Goal: Information Seeking & Learning: Learn about a topic

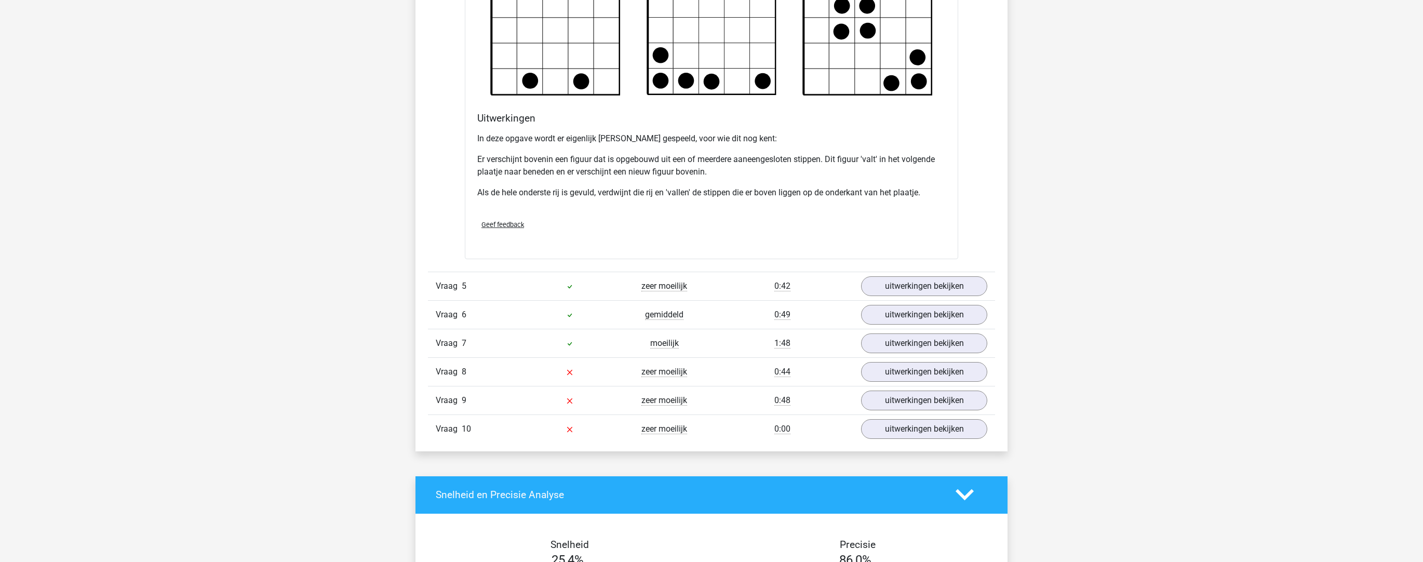
scroll to position [1406, 0]
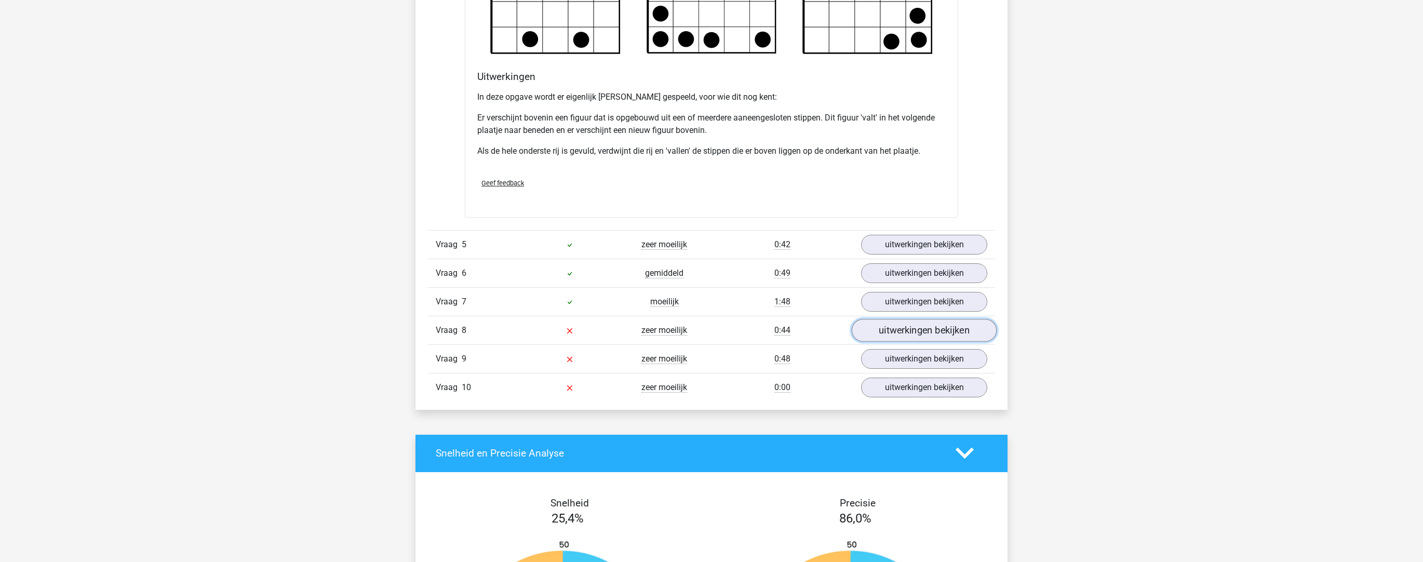
click at [691, 329] on link "uitwerkingen bekijken" at bounding box center [924, 330] width 145 height 23
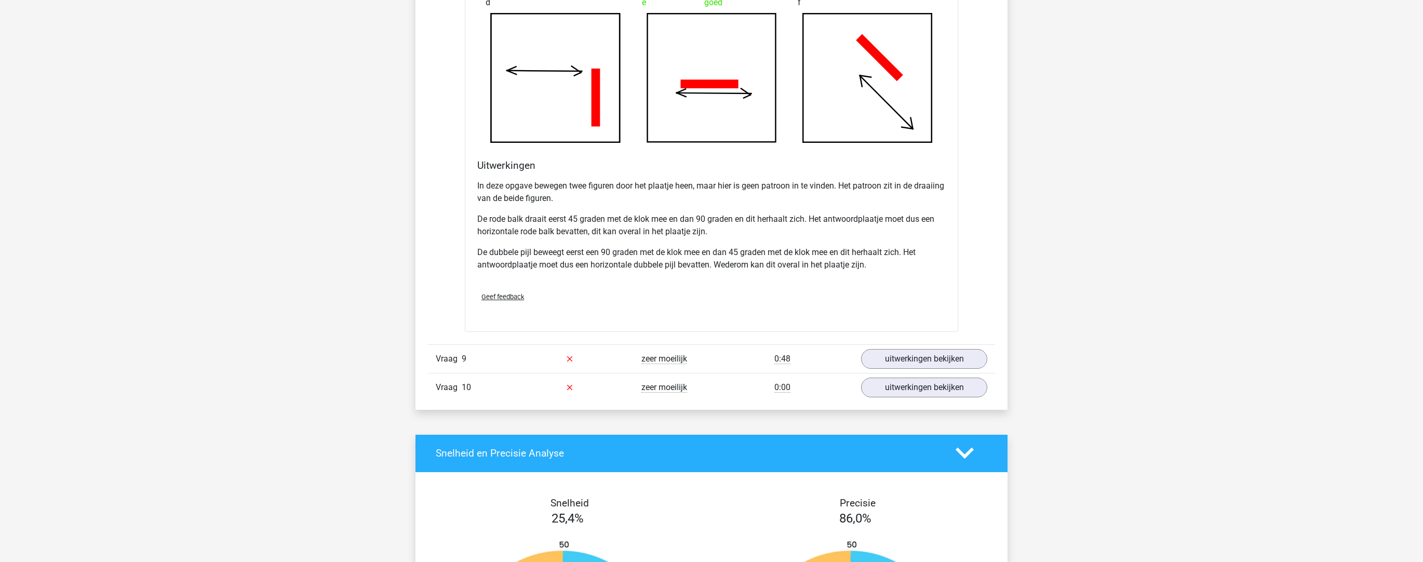
scroll to position [2075, 0]
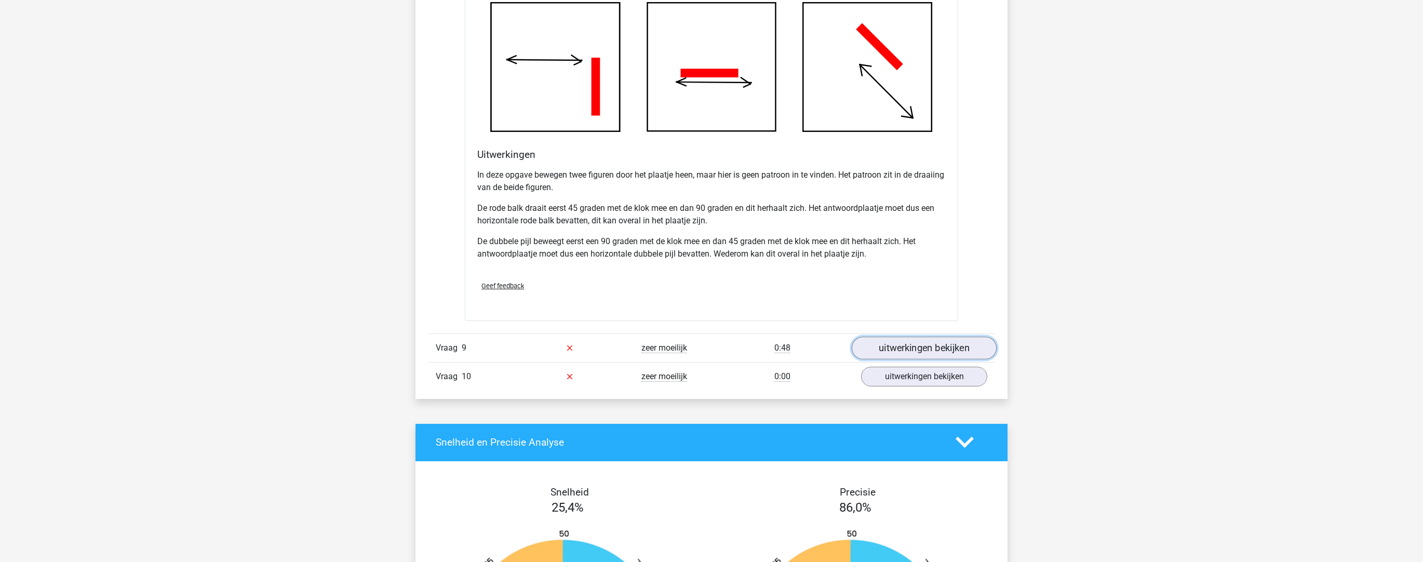
click at [691, 339] on link "uitwerkingen bekijken" at bounding box center [924, 348] width 145 height 23
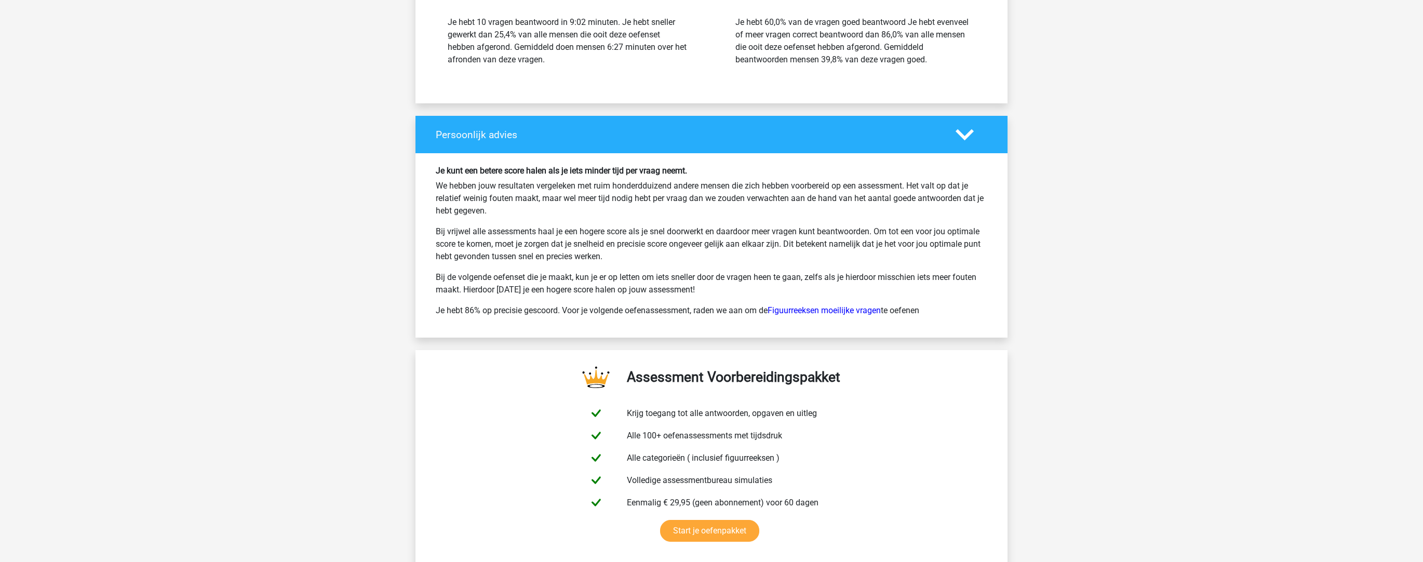
scroll to position [3657, 0]
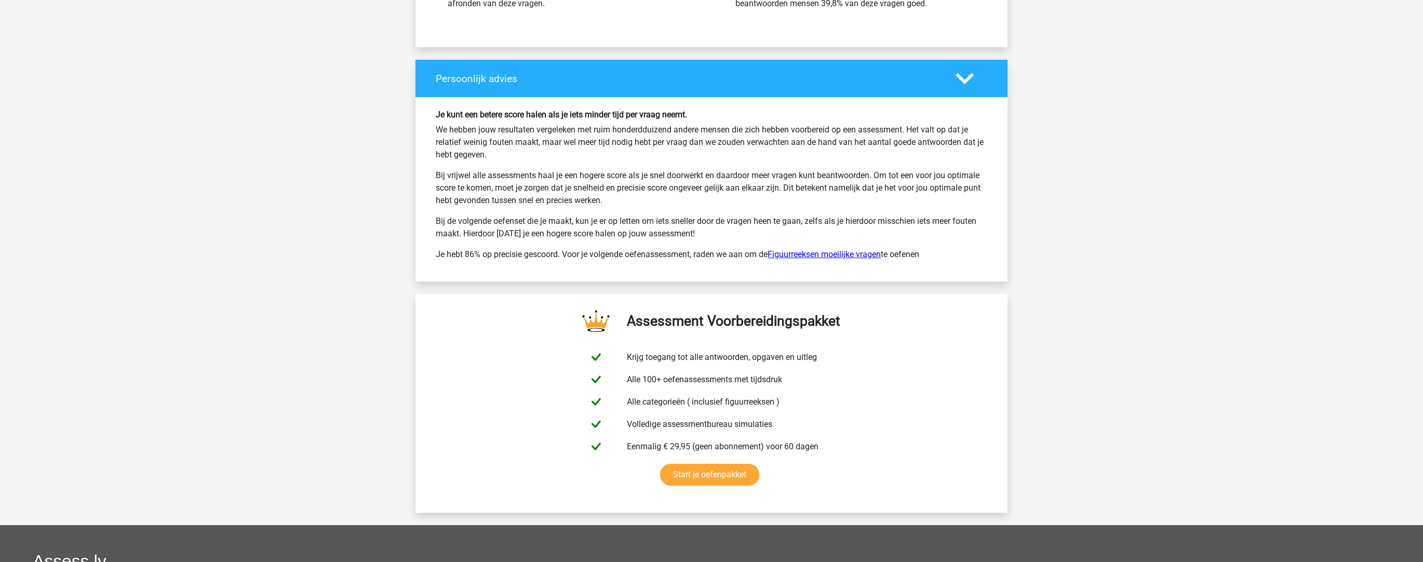
click at [691, 253] on link "Figuurreeksen moeilijke vragen" at bounding box center [824, 254] width 113 height 10
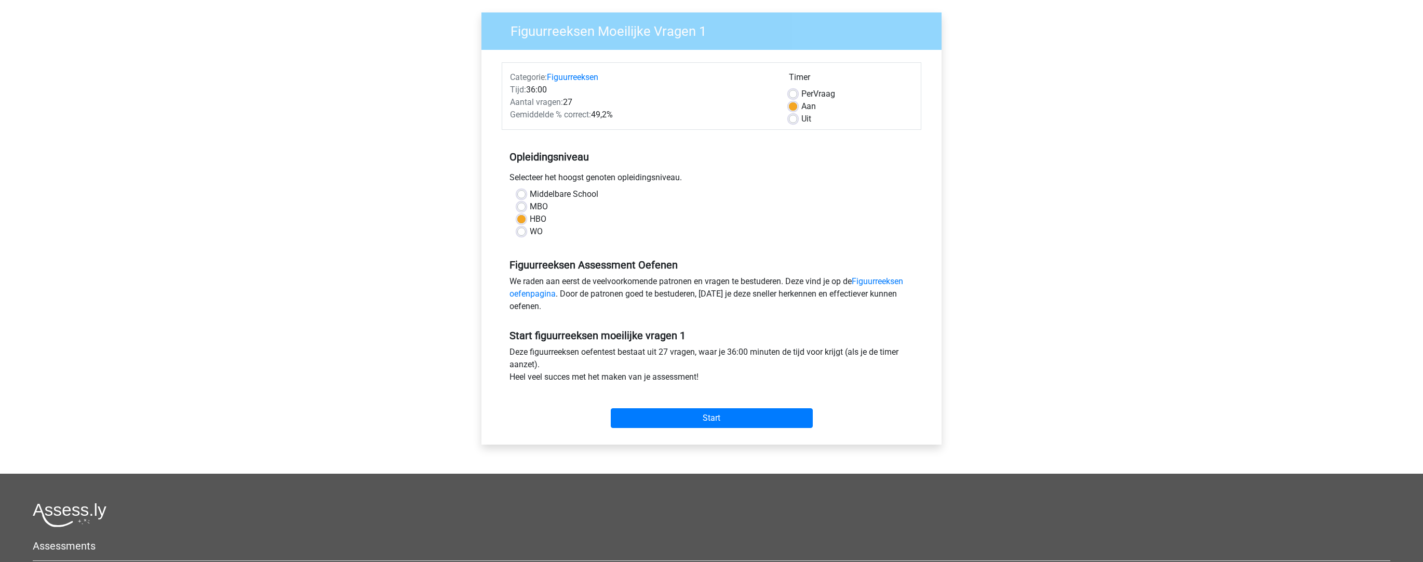
scroll to position [122, 0]
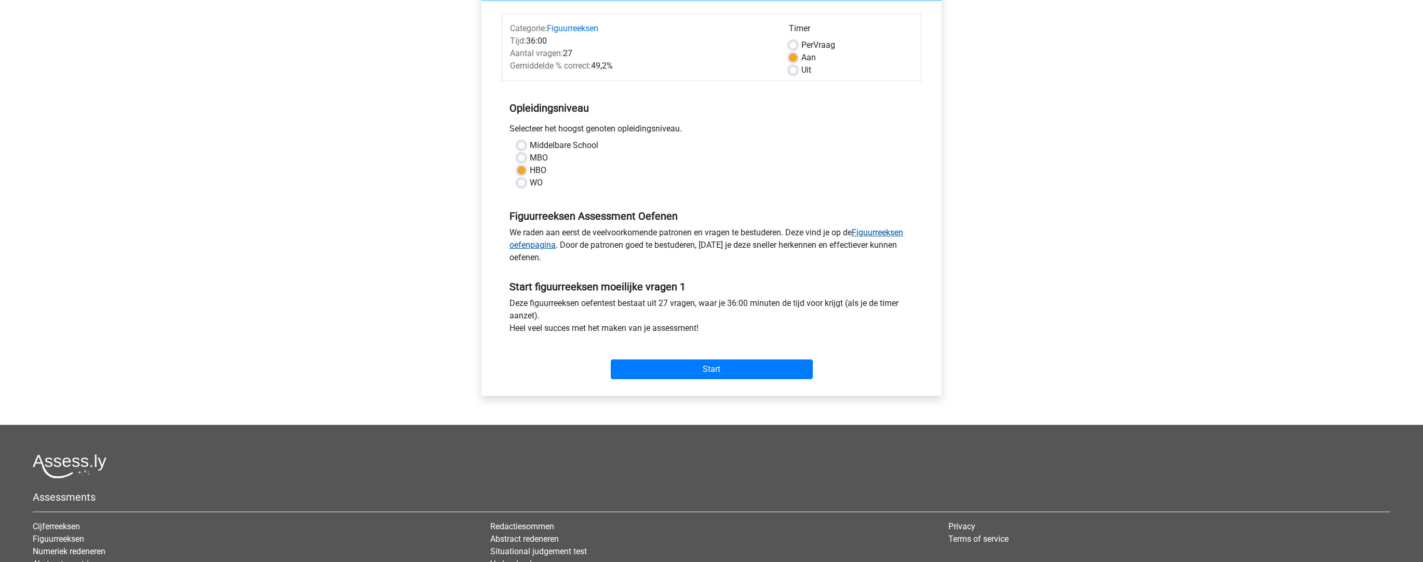
click at [895, 234] on link "Figuurreeksen oefenpagina" at bounding box center [707, 239] width 394 height 22
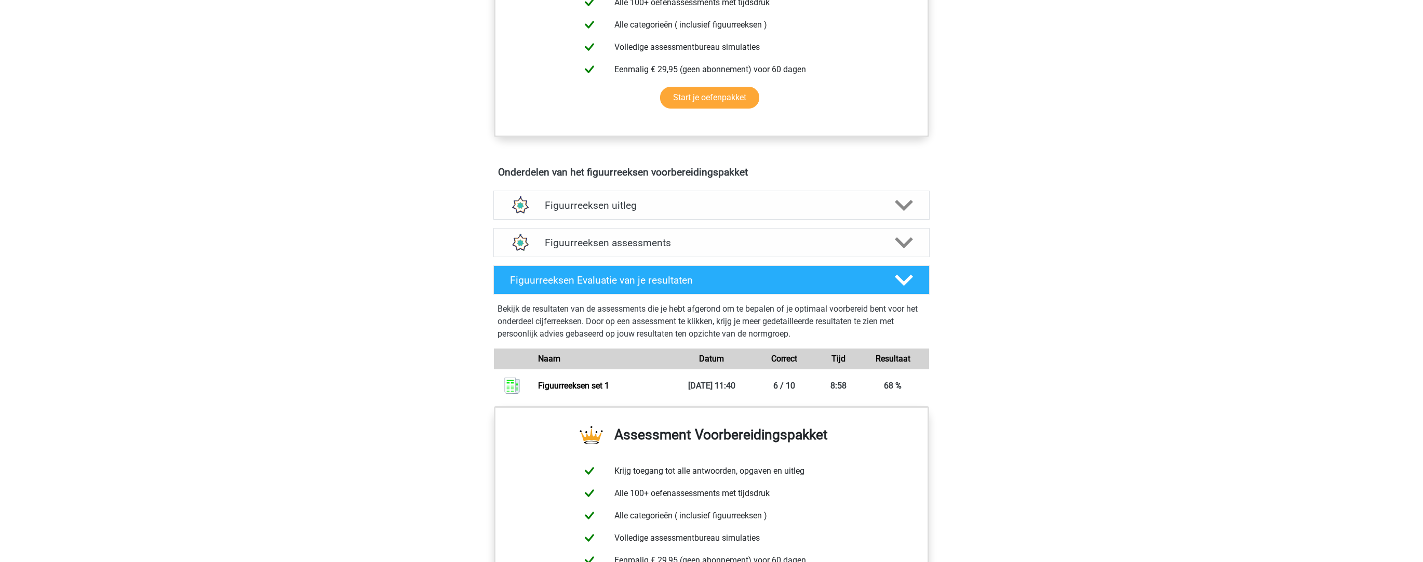
scroll to position [472, 0]
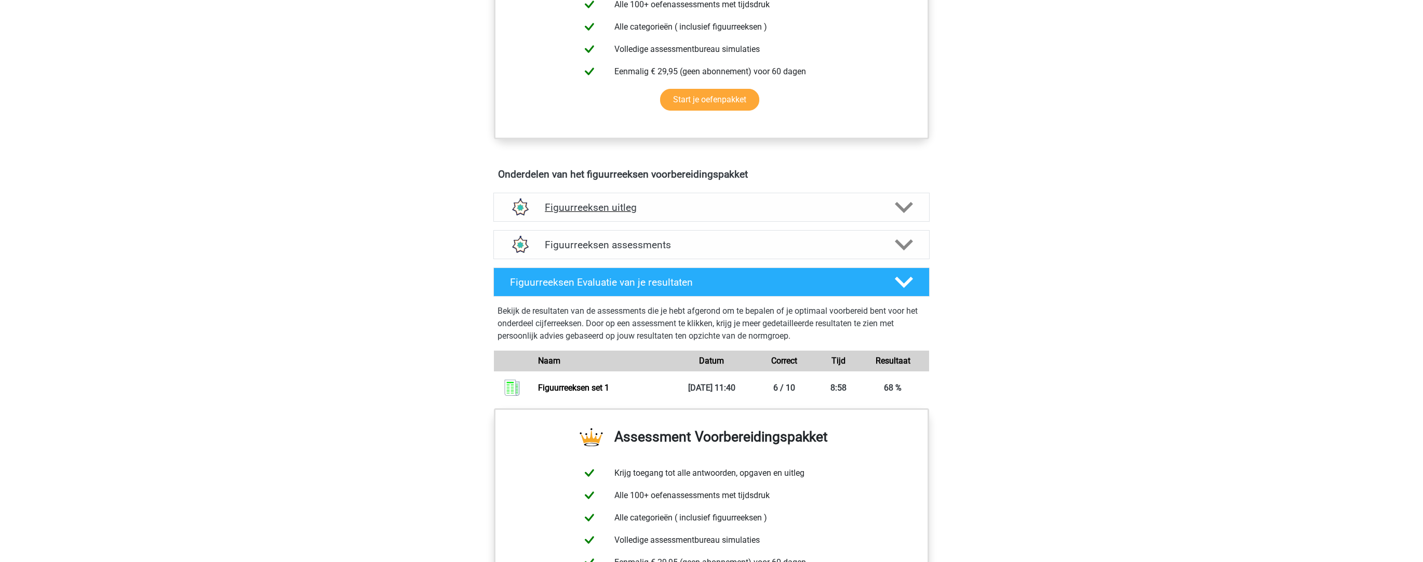
click at [902, 215] on icon at bounding box center [904, 207] width 18 height 18
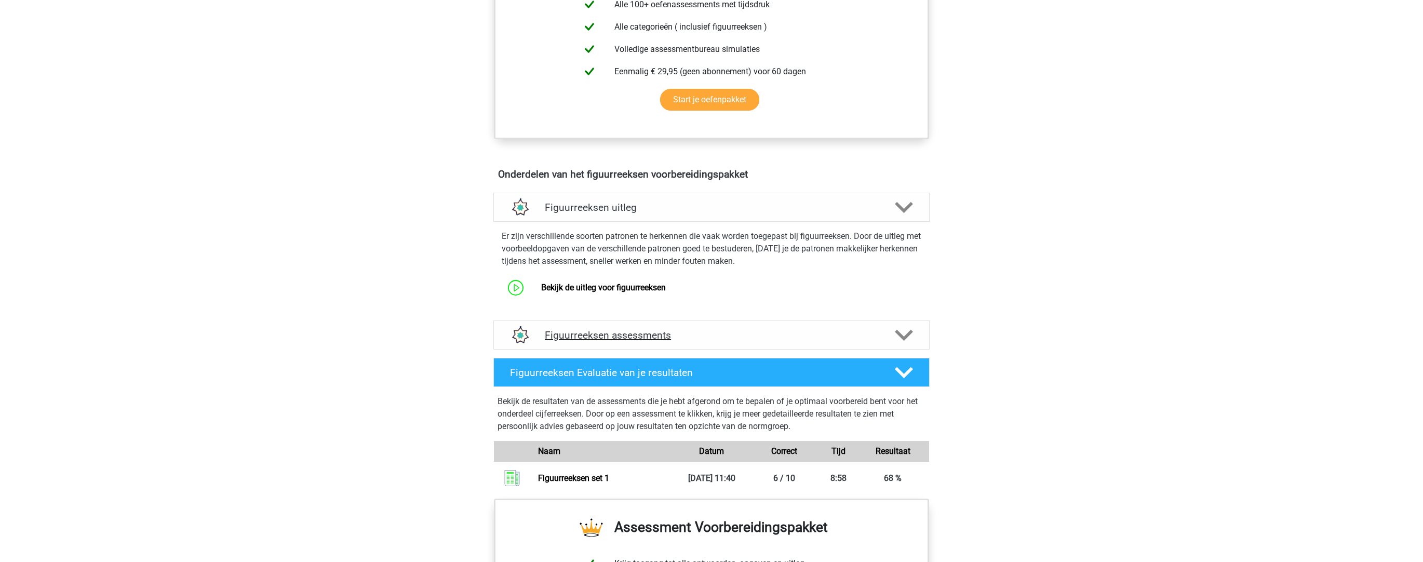
click at [912, 335] on icon at bounding box center [904, 335] width 18 height 18
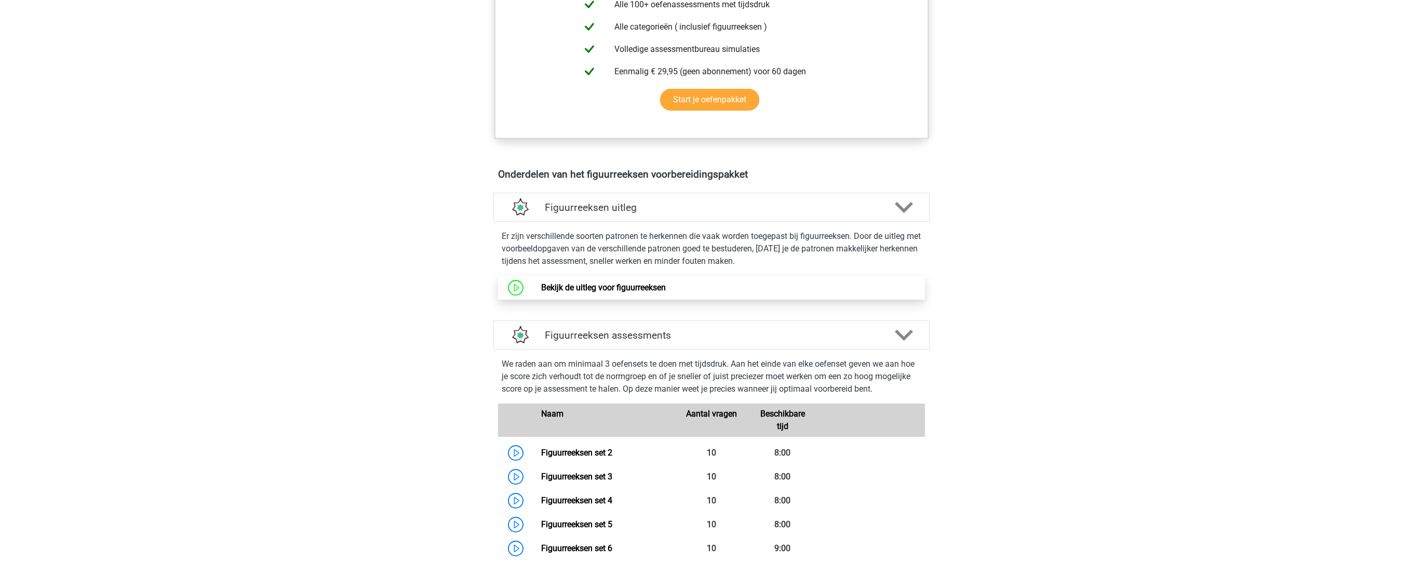
click at [621, 290] on link "Bekijk de uitleg voor figuurreeksen" at bounding box center [603, 288] width 125 height 10
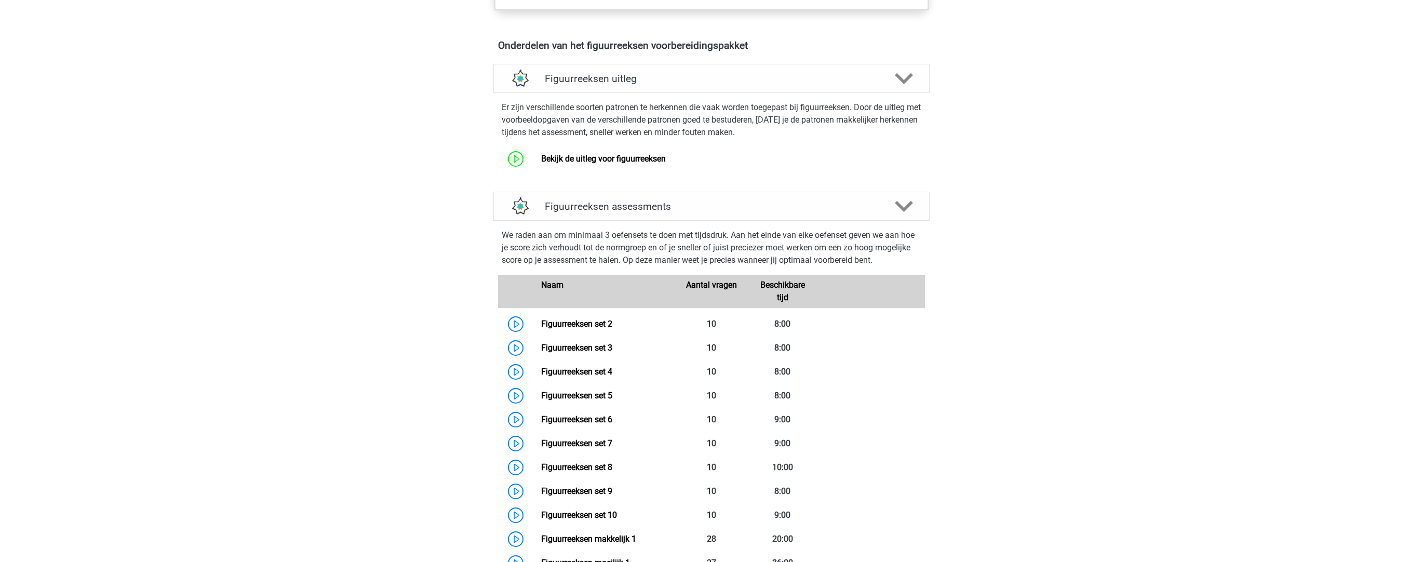
scroll to position [615, 0]
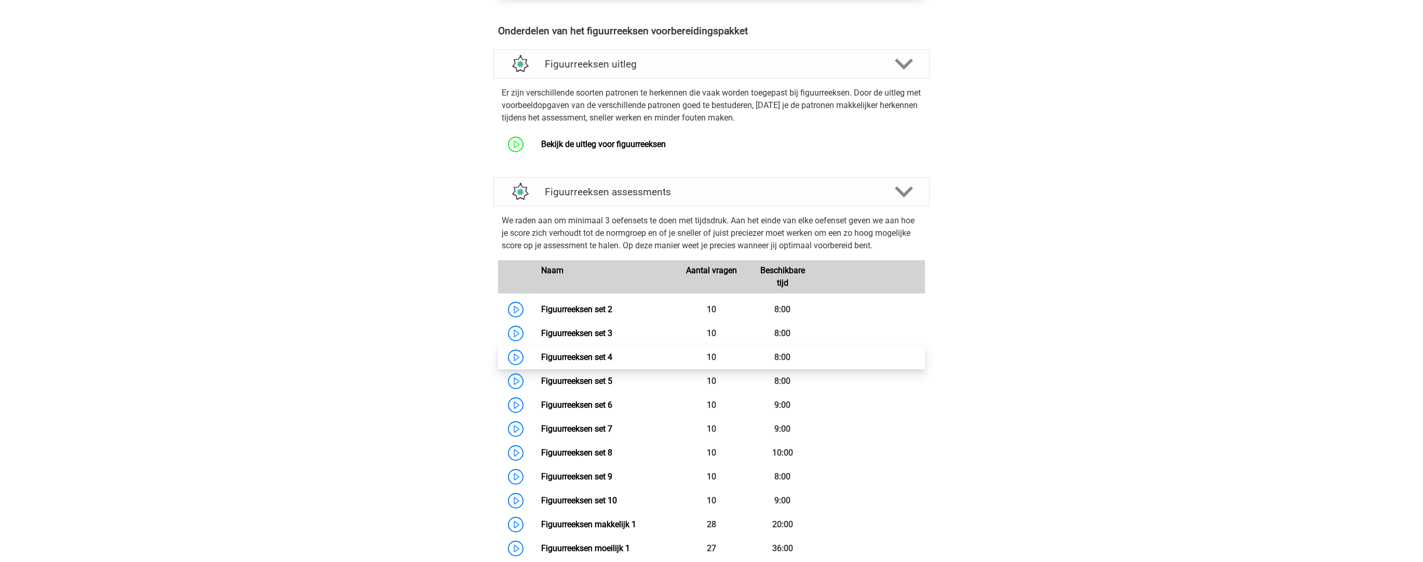
click at [541, 358] on link "Figuurreeksen set 4" at bounding box center [576, 357] width 71 height 10
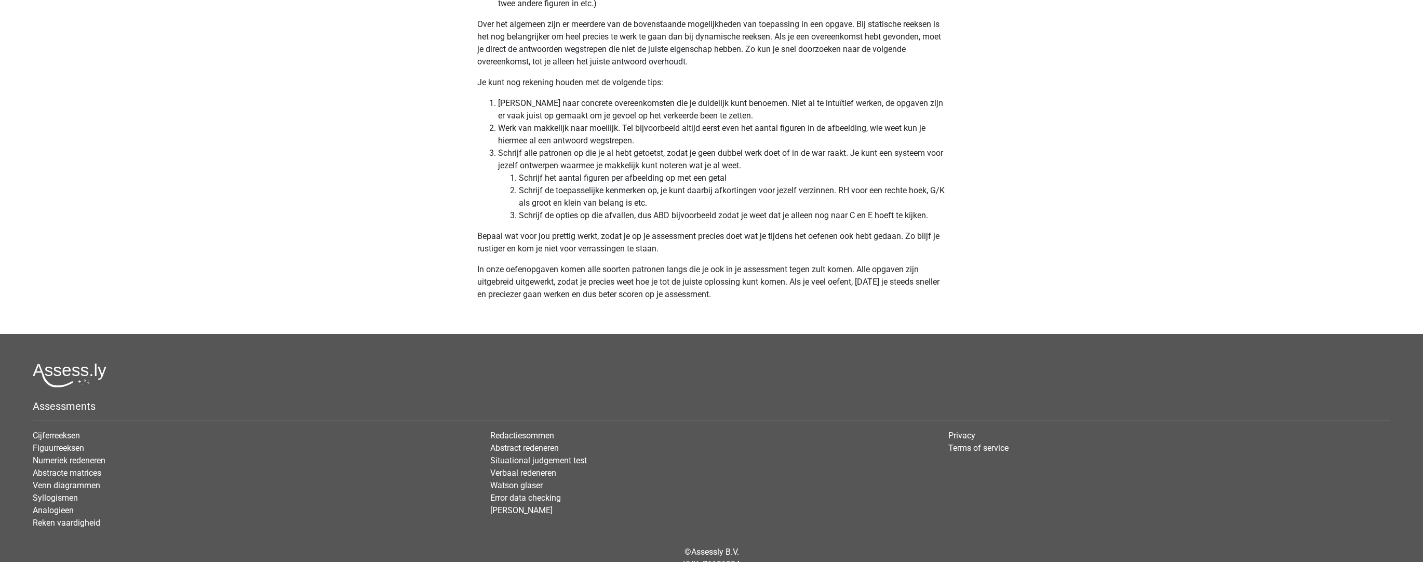
scroll to position [3078, 0]
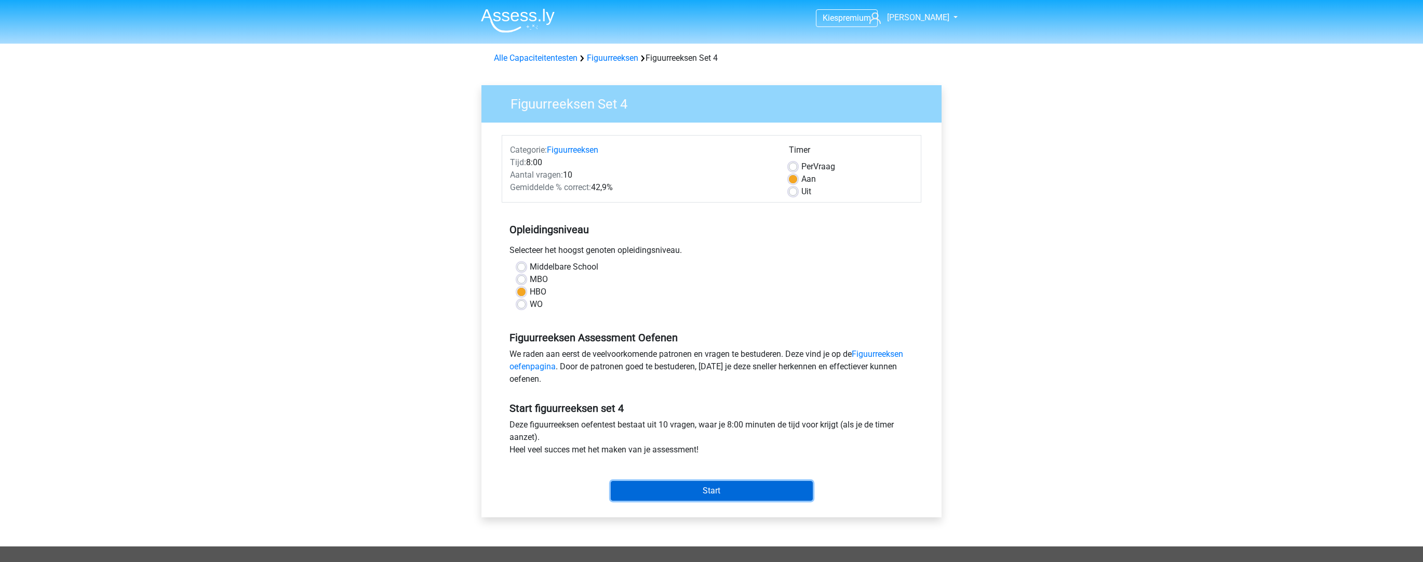
click at [711, 490] on input "Start" at bounding box center [712, 491] width 202 height 20
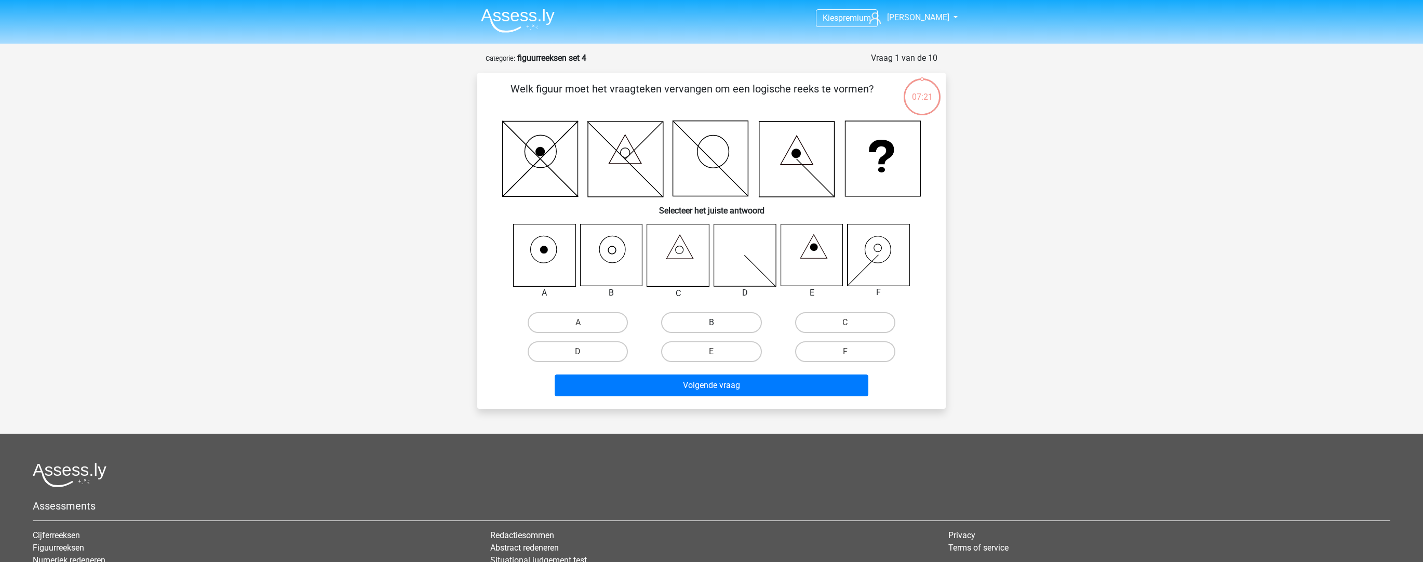
click at [706, 317] on label "B" at bounding box center [711, 322] width 100 height 21
click at [712, 323] on input "B" at bounding box center [715, 326] width 7 height 7
radio input "true"
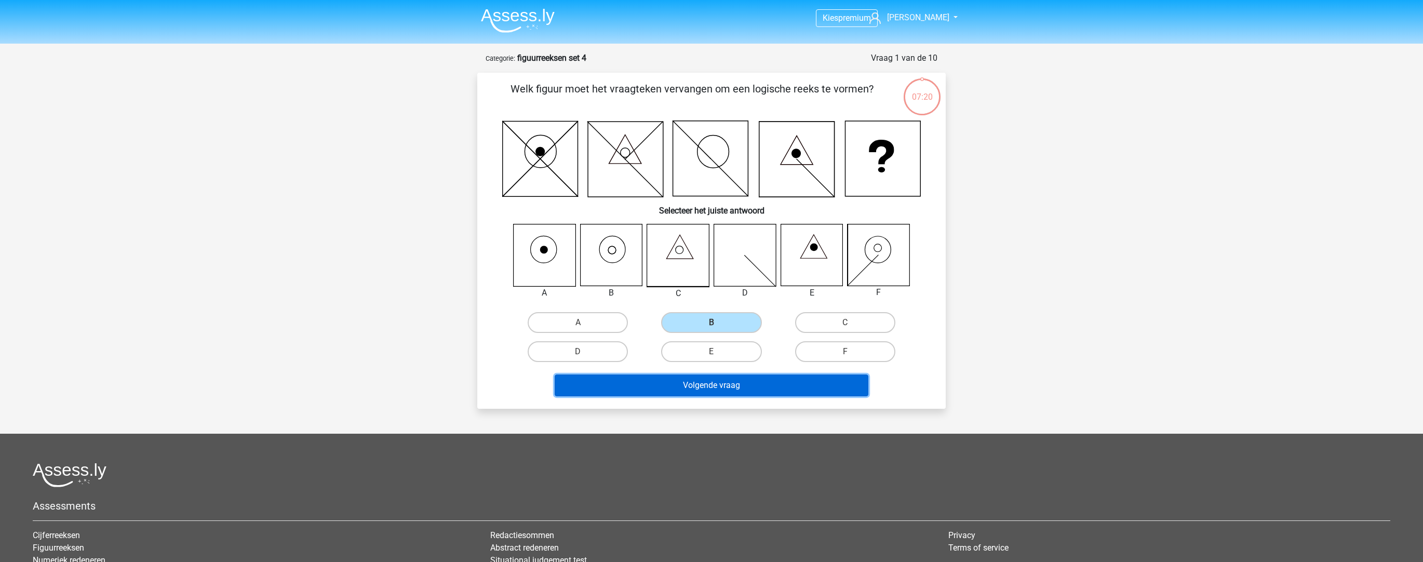
click at [740, 386] on button "Volgende vraag" at bounding box center [712, 386] width 314 height 22
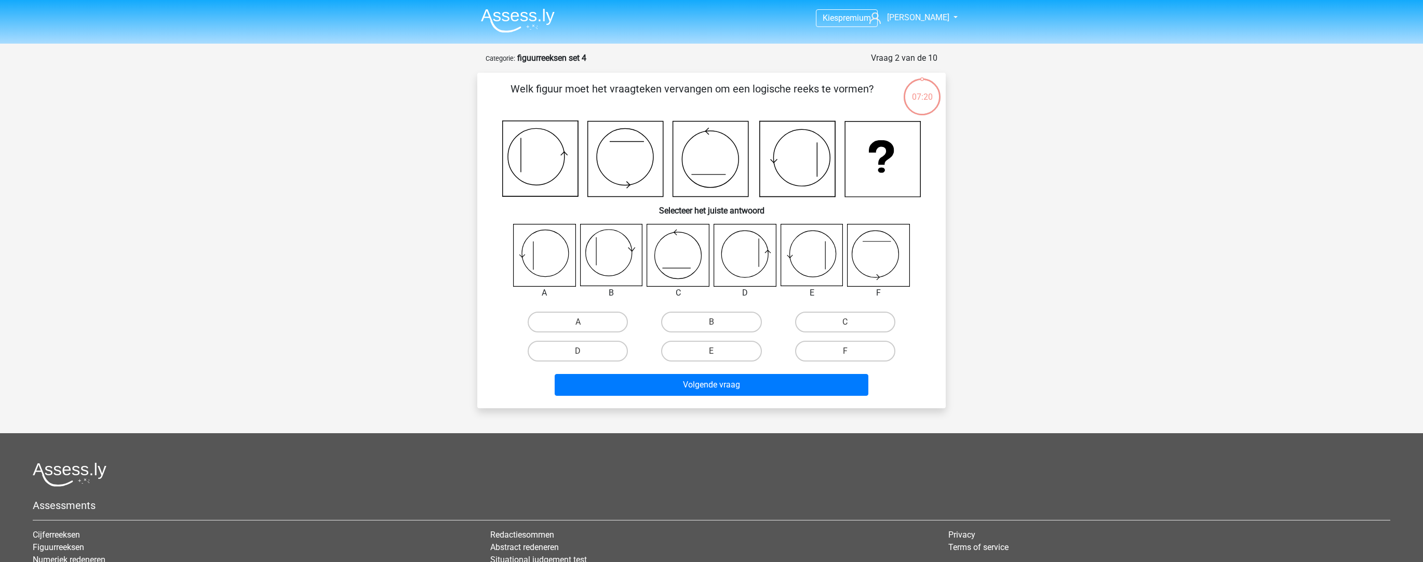
scroll to position [52, 0]
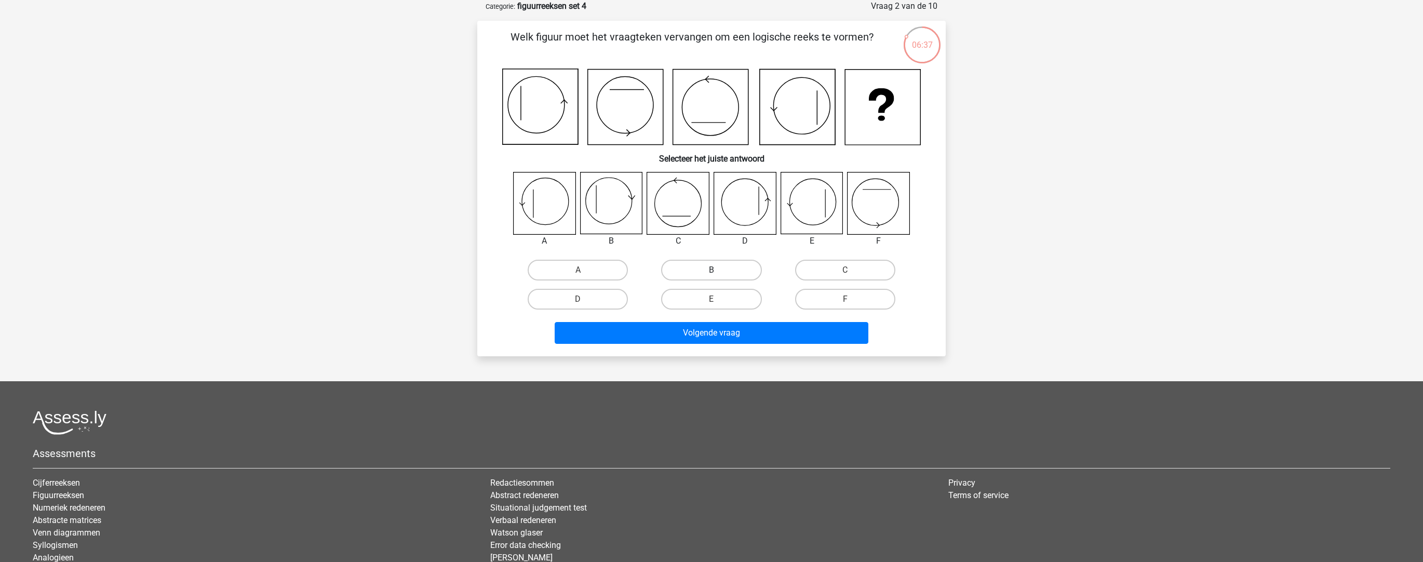
click at [696, 264] on label "B" at bounding box center [711, 270] width 100 height 21
click at [712, 270] on input "B" at bounding box center [715, 273] width 7 height 7
radio input "true"
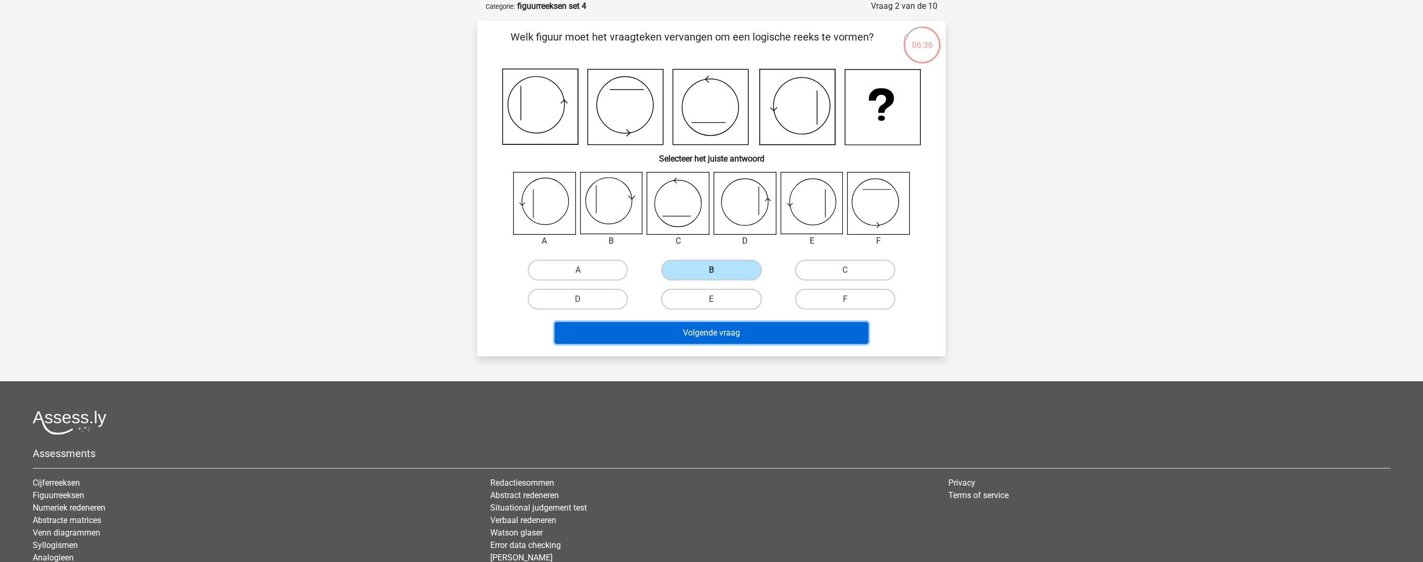
click at [714, 333] on button "Volgende vraag" at bounding box center [712, 333] width 314 height 22
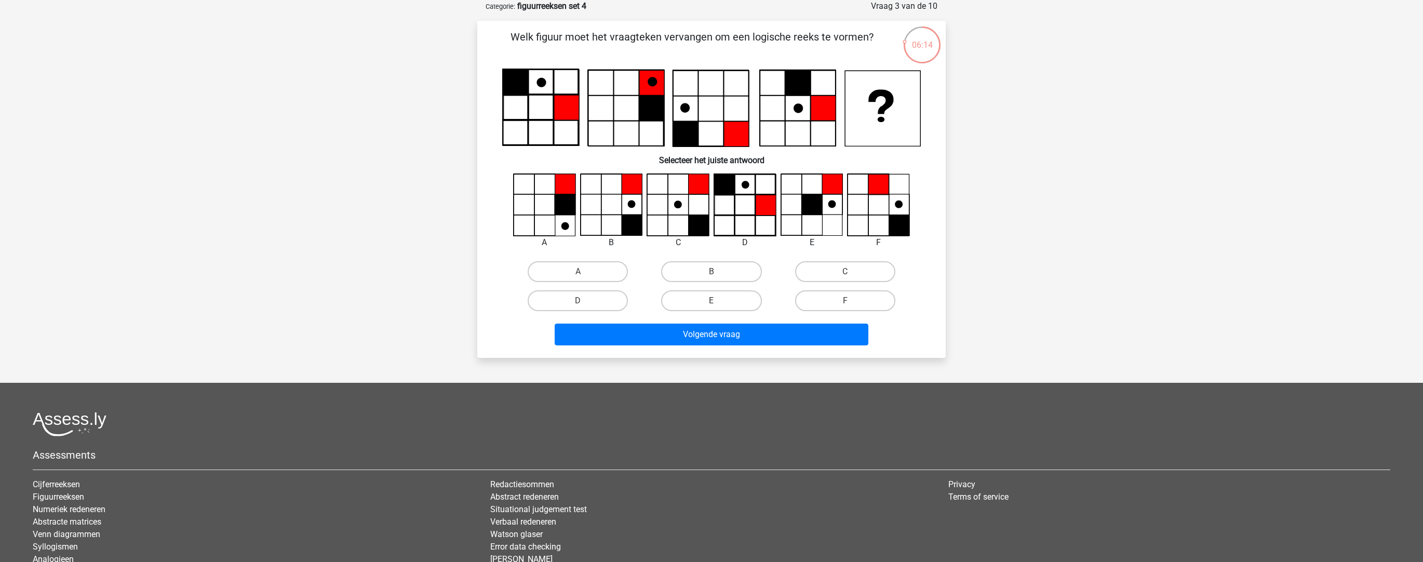
scroll to position [54, 0]
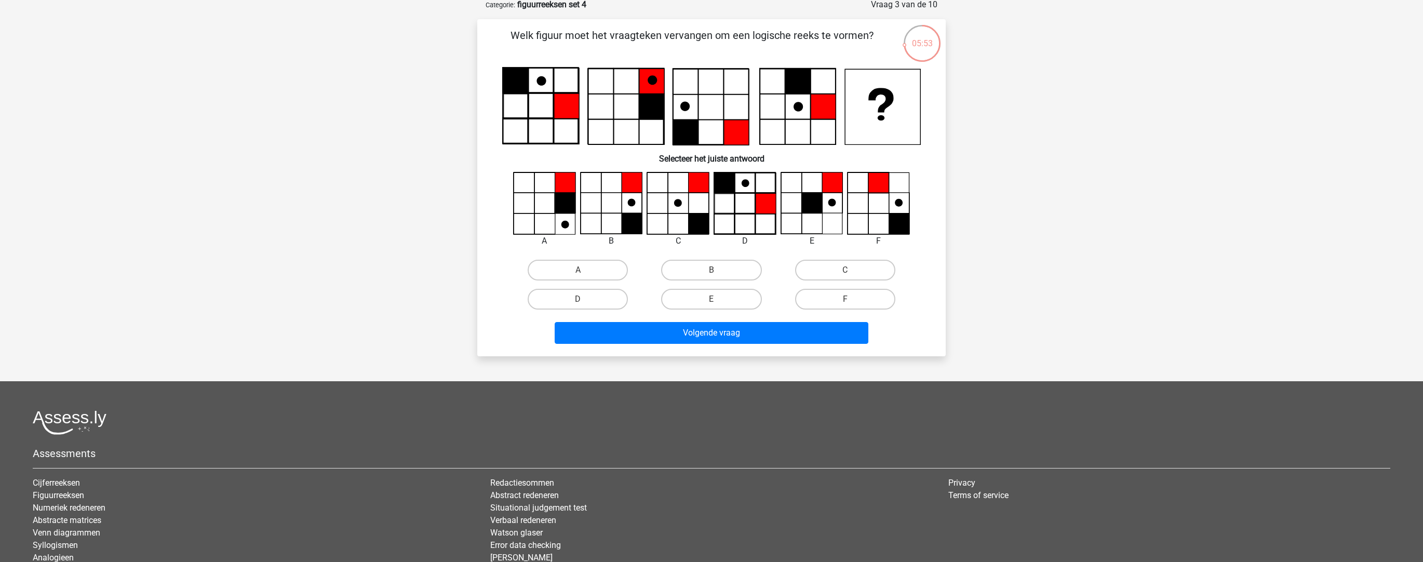
click at [716, 275] on input "B" at bounding box center [715, 273] width 7 height 7
radio input "true"
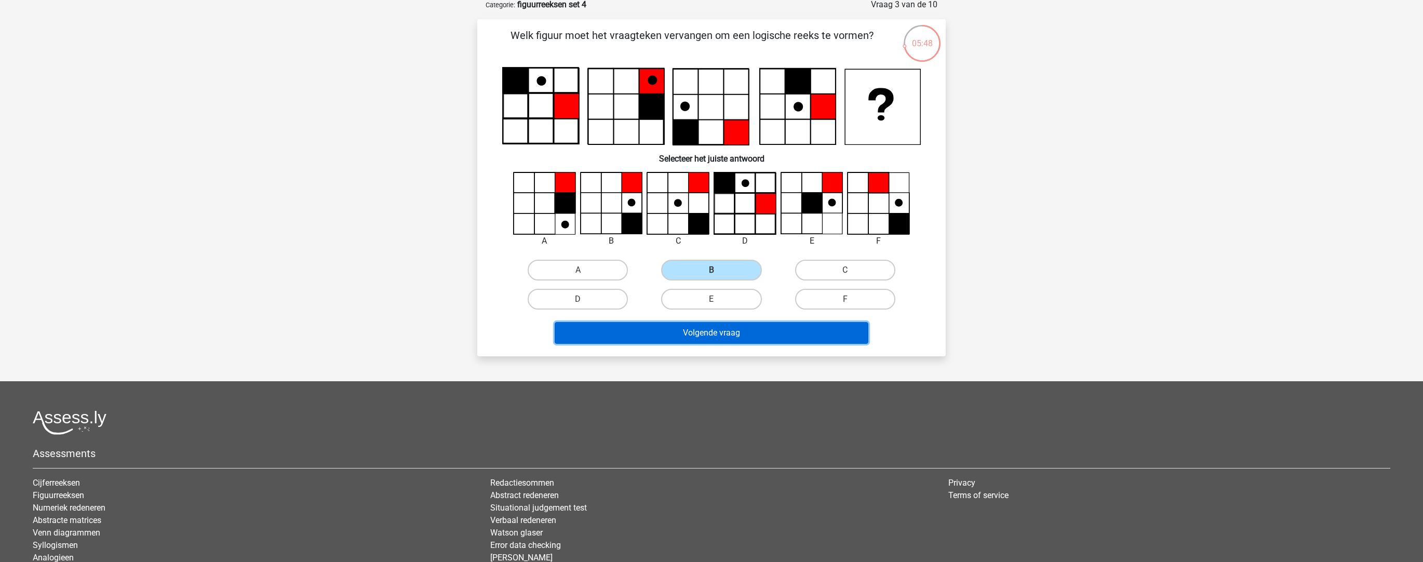
click at [727, 337] on button "Volgende vraag" at bounding box center [712, 333] width 314 height 22
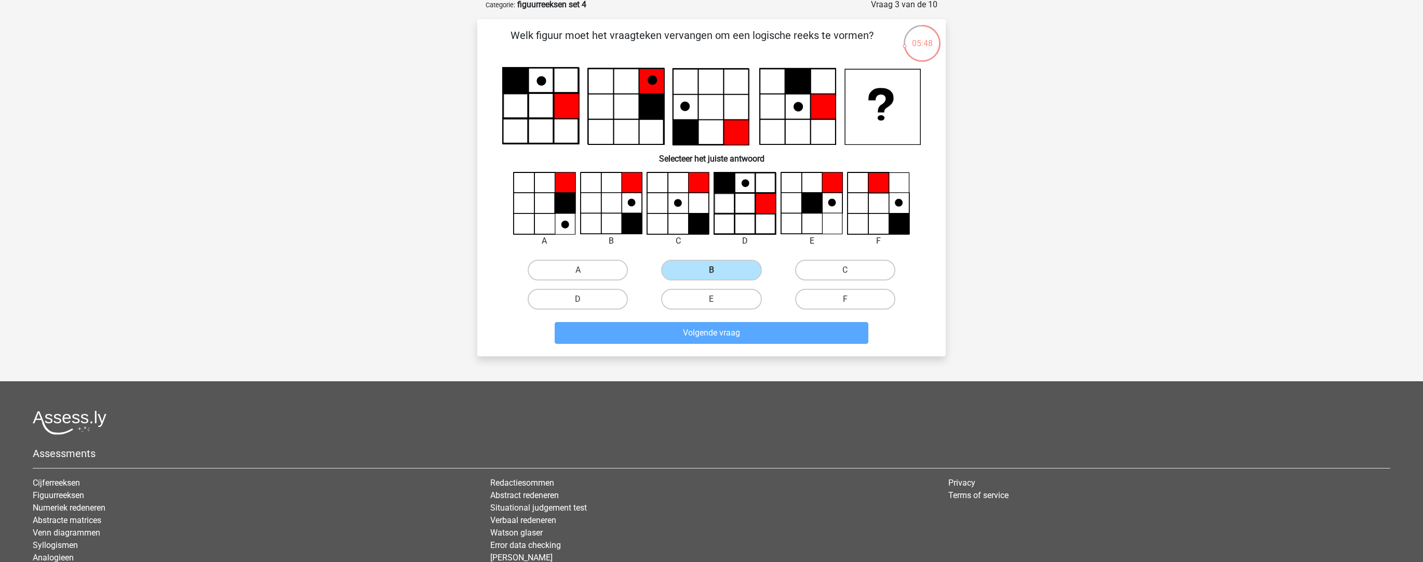
scroll to position [52, 0]
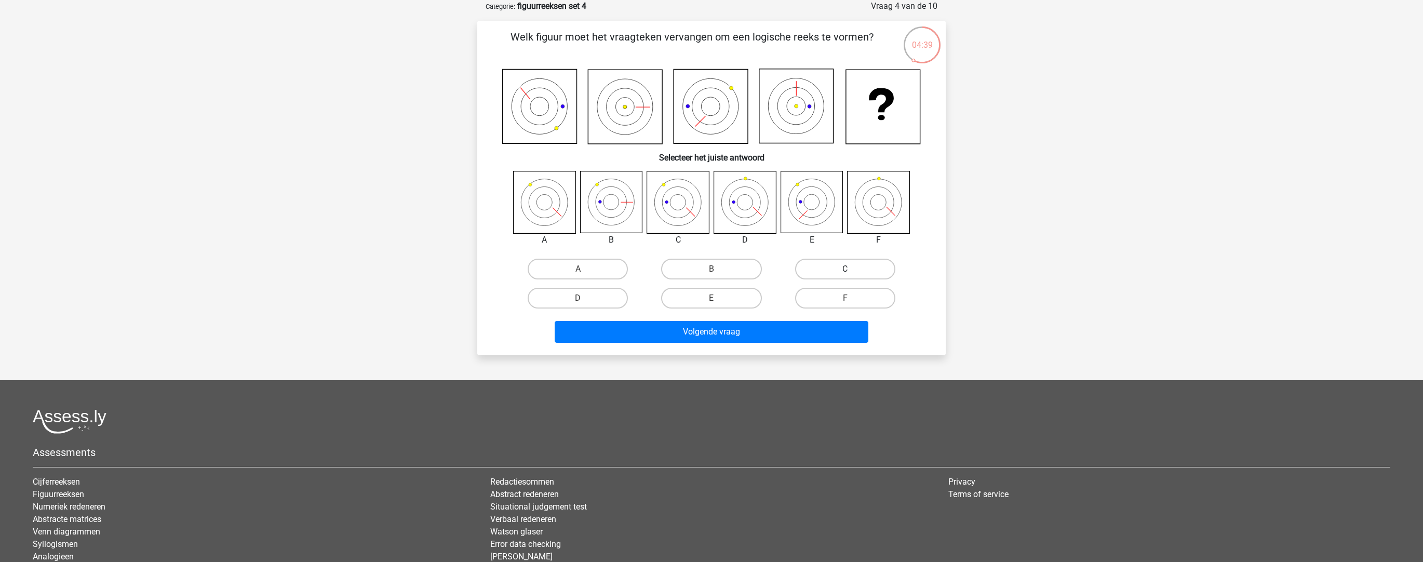
click at [818, 273] on label "C" at bounding box center [845, 269] width 100 height 21
click at [845, 273] on input "C" at bounding box center [848, 272] width 7 height 7
radio input "true"
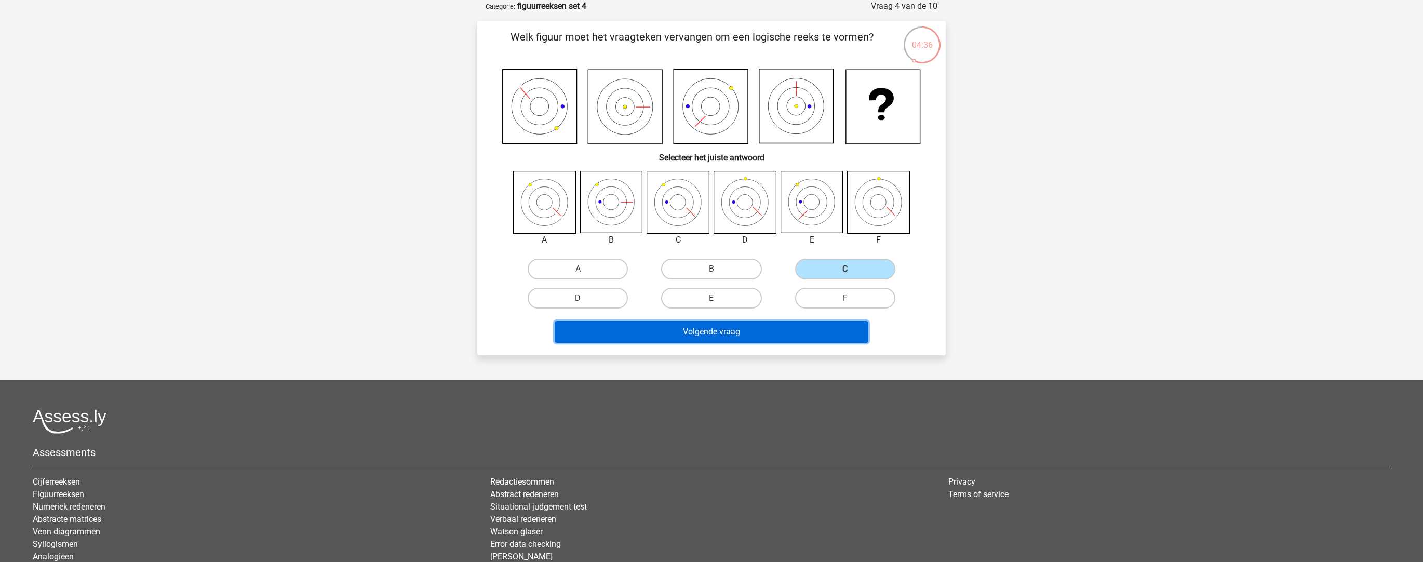
click at [752, 332] on button "Volgende vraag" at bounding box center [712, 332] width 314 height 22
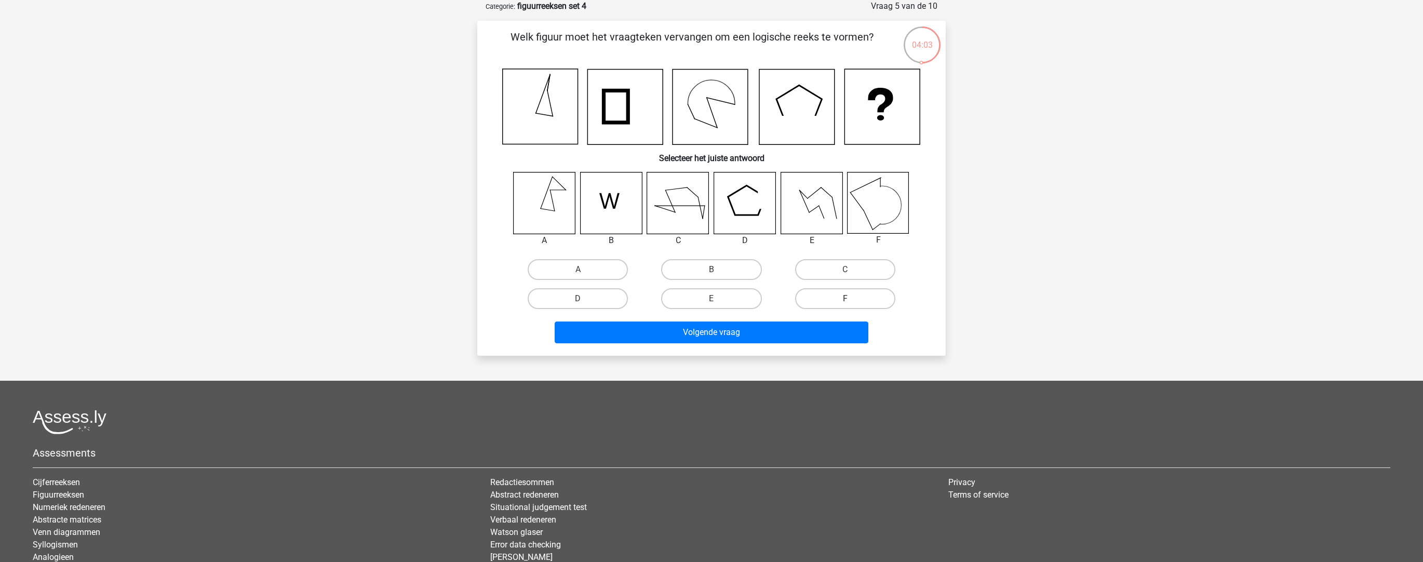
click at [832, 301] on label "F" at bounding box center [845, 298] width 100 height 21
click at [845, 301] on input "F" at bounding box center [848, 302] width 7 height 7
radio input "true"
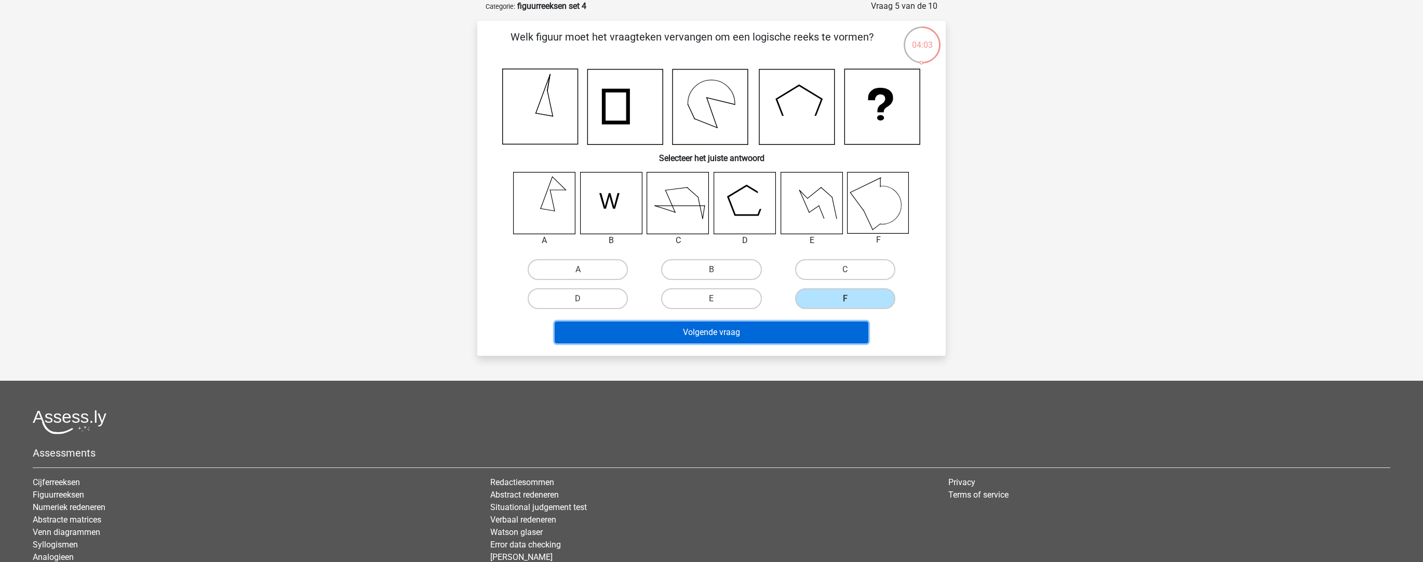
click at [819, 328] on button "Volgende vraag" at bounding box center [712, 333] width 314 height 22
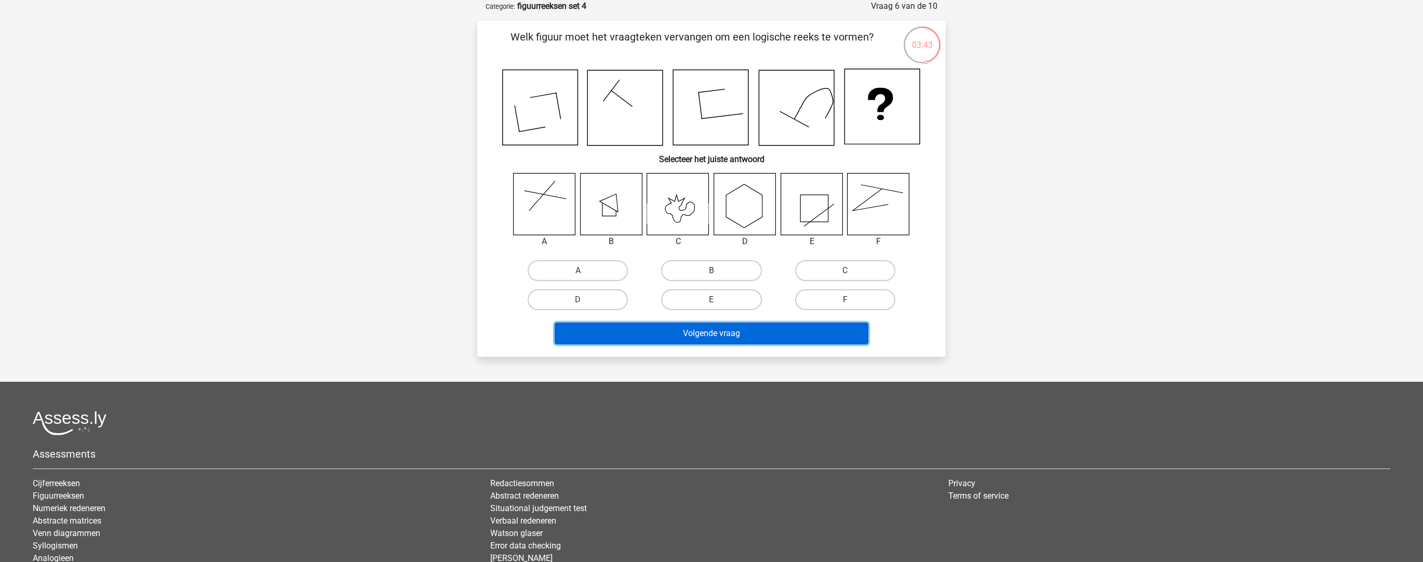
click at [733, 330] on button "Volgende vraag" at bounding box center [712, 334] width 314 height 22
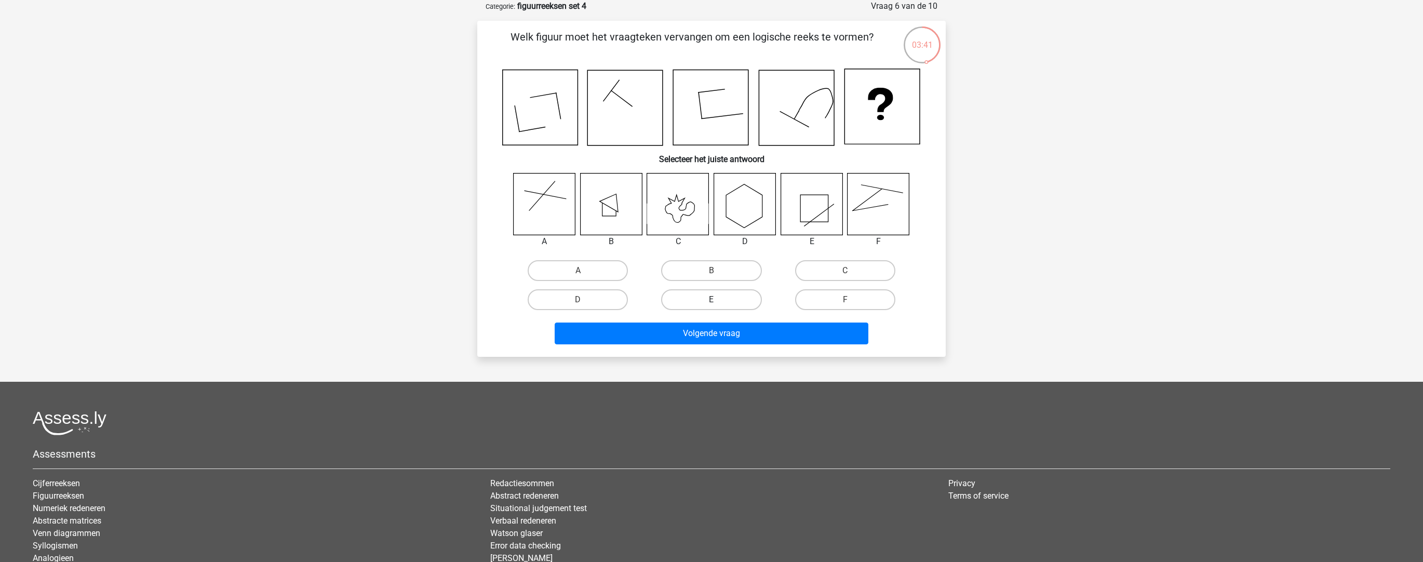
click at [731, 308] on label "E" at bounding box center [711, 299] width 100 height 21
click at [718, 306] on input "E" at bounding box center [715, 303] width 7 height 7
radio input "true"
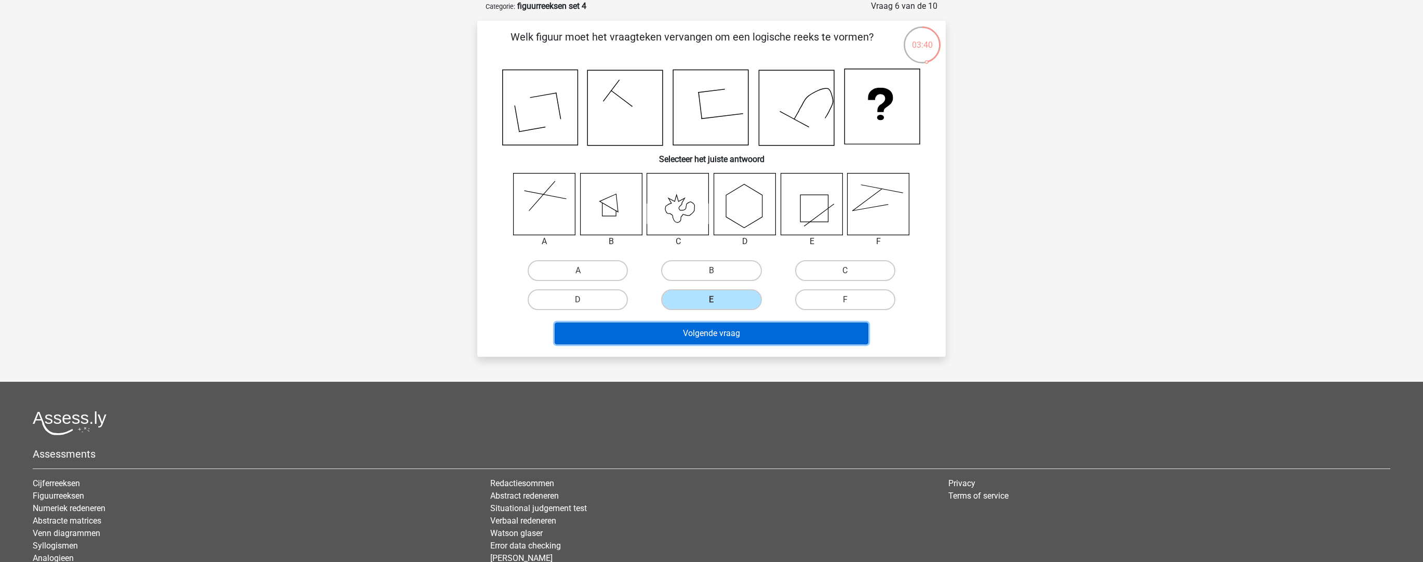
click at [731, 328] on button "Volgende vraag" at bounding box center [712, 334] width 314 height 22
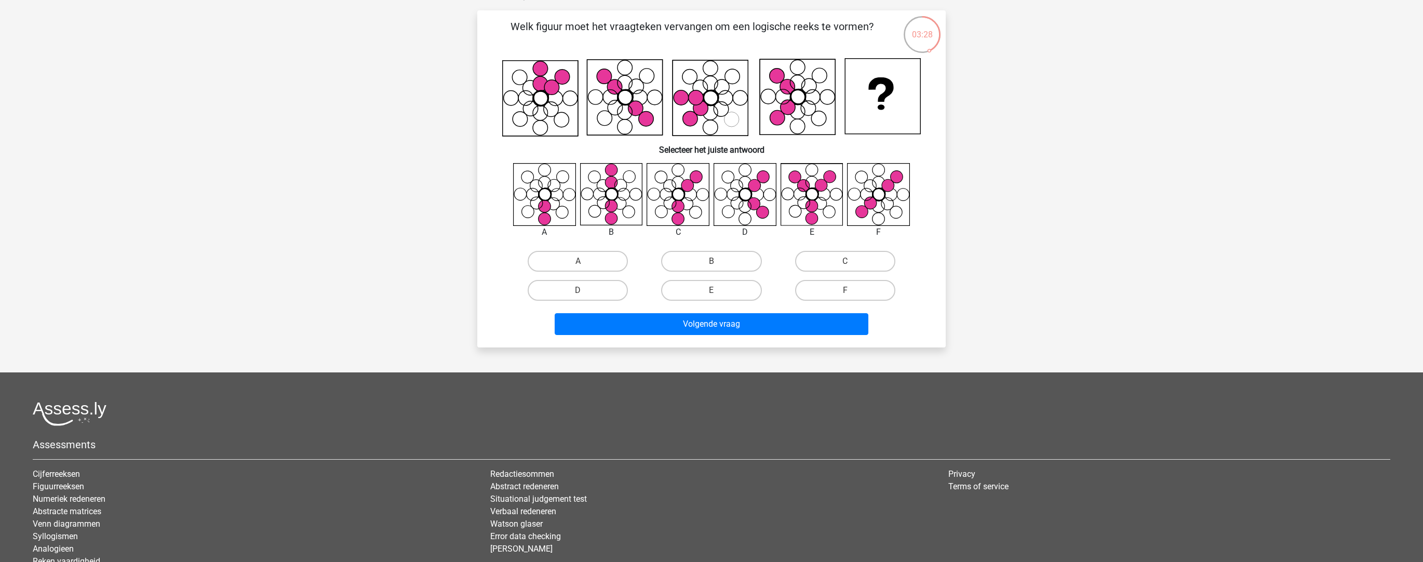
scroll to position [62, 0]
click at [825, 261] on label "C" at bounding box center [845, 261] width 100 height 21
click at [845, 261] on input "C" at bounding box center [848, 264] width 7 height 7
radio input "true"
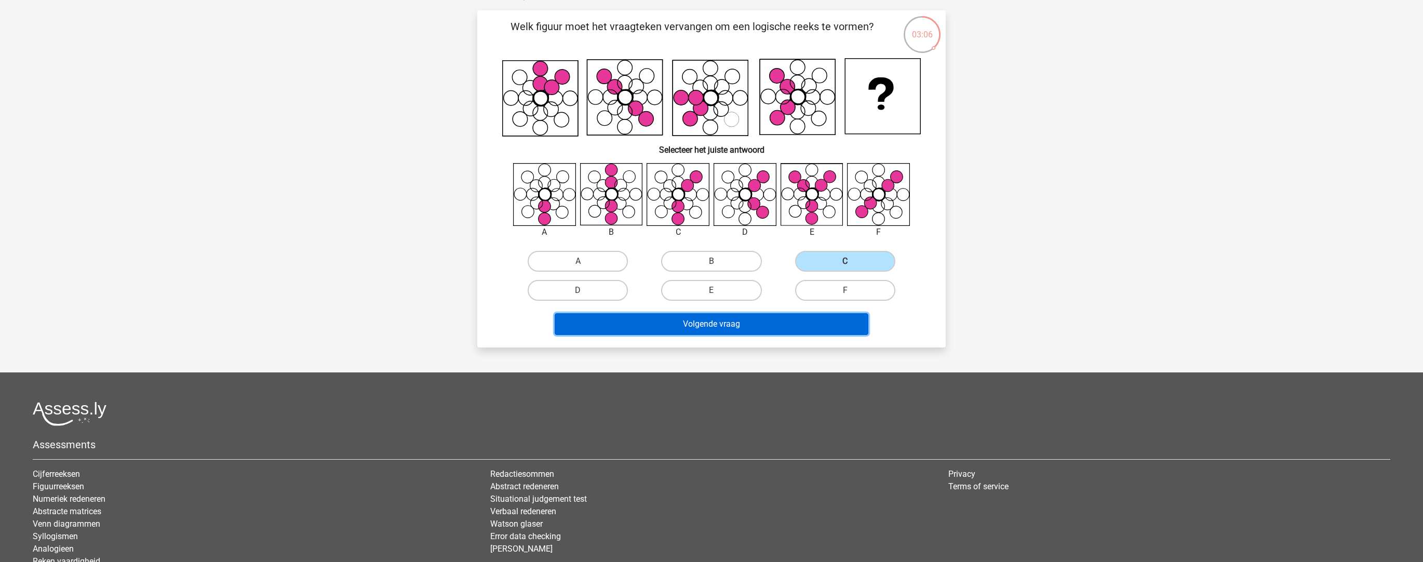
click at [786, 326] on button "Volgende vraag" at bounding box center [712, 324] width 314 height 22
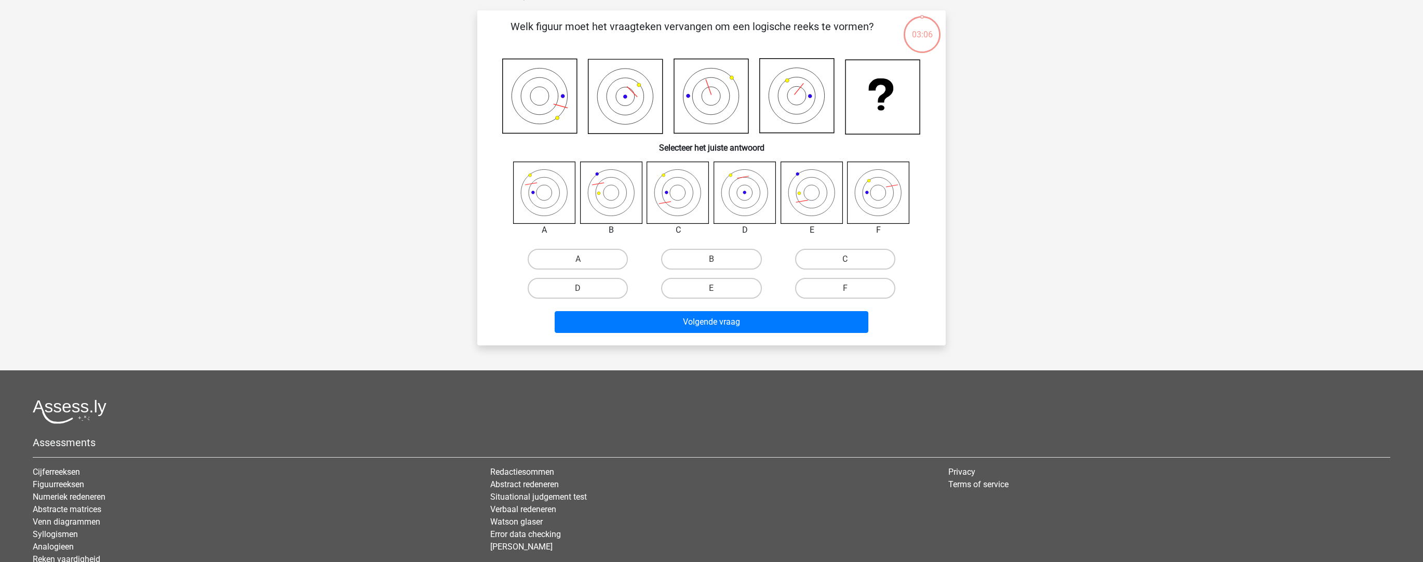
scroll to position [52, 0]
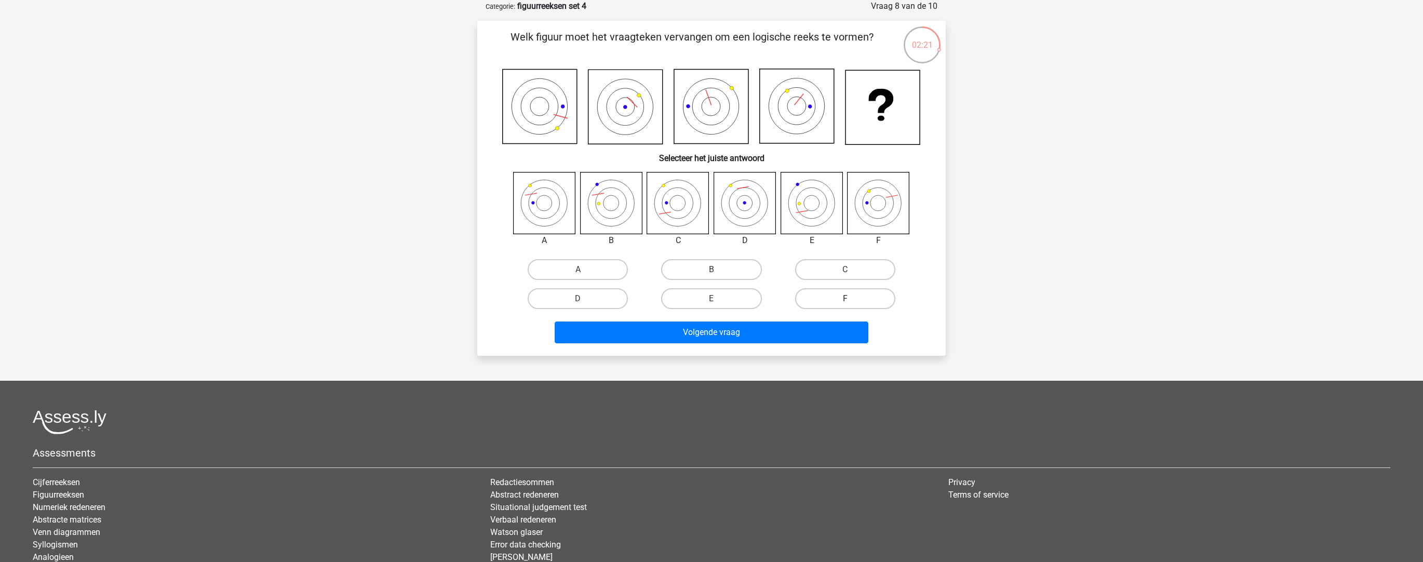
click at [856, 296] on label "F" at bounding box center [845, 298] width 100 height 21
click at [852, 299] on input "F" at bounding box center [848, 302] width 7 height 7
radio input "true"
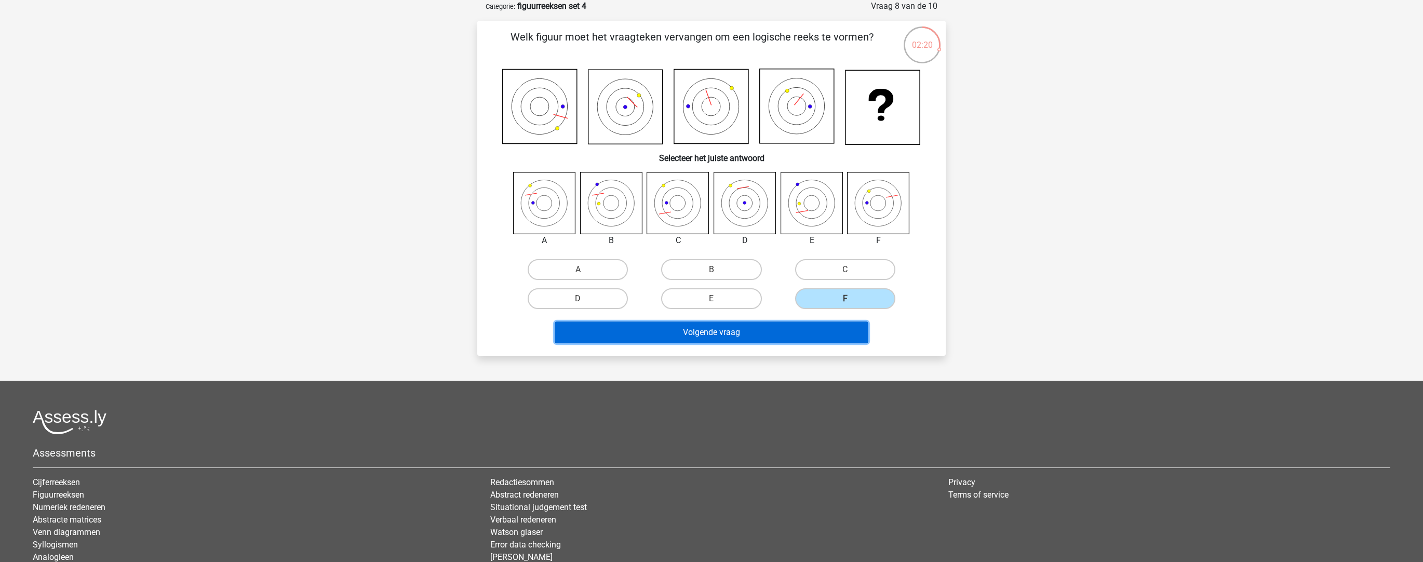
click at [807, 328] on button "Volgende vraag" at bounding box center [712, 333] width 314 height 22
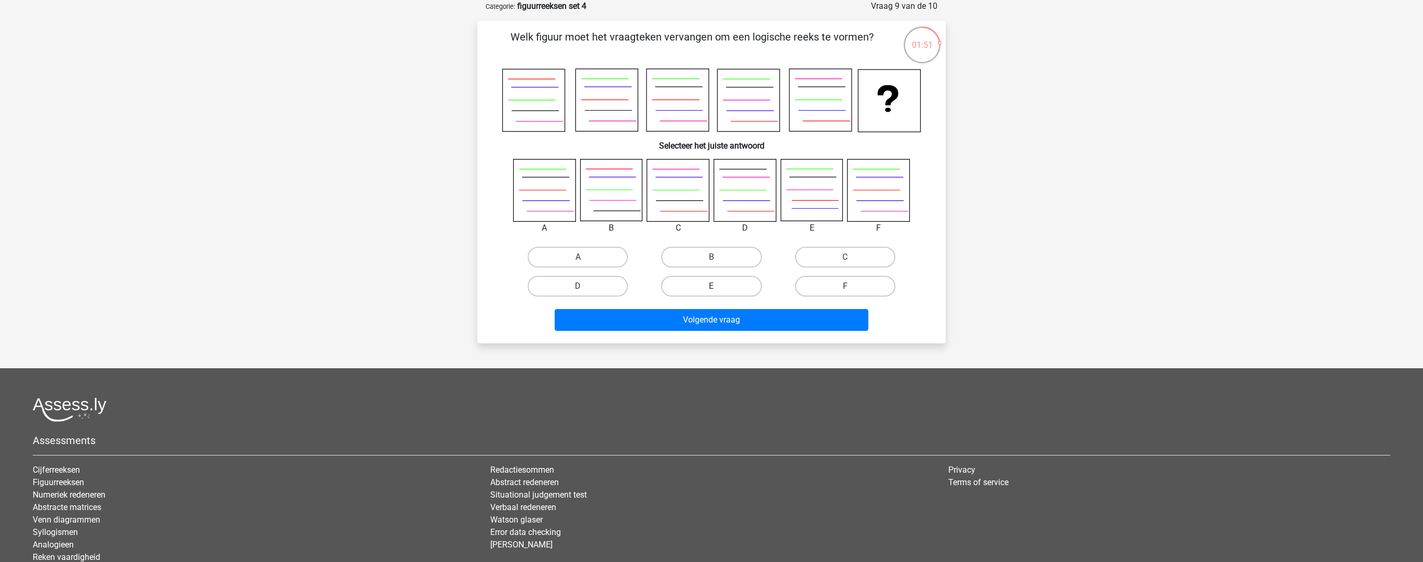
click at [738, 288] on label "E" at bounding box center [711, 286] width 100 height 21
click at [718, 288] on input "E" at bounding box center [715, 289] width 7 height 7
radio input "true"
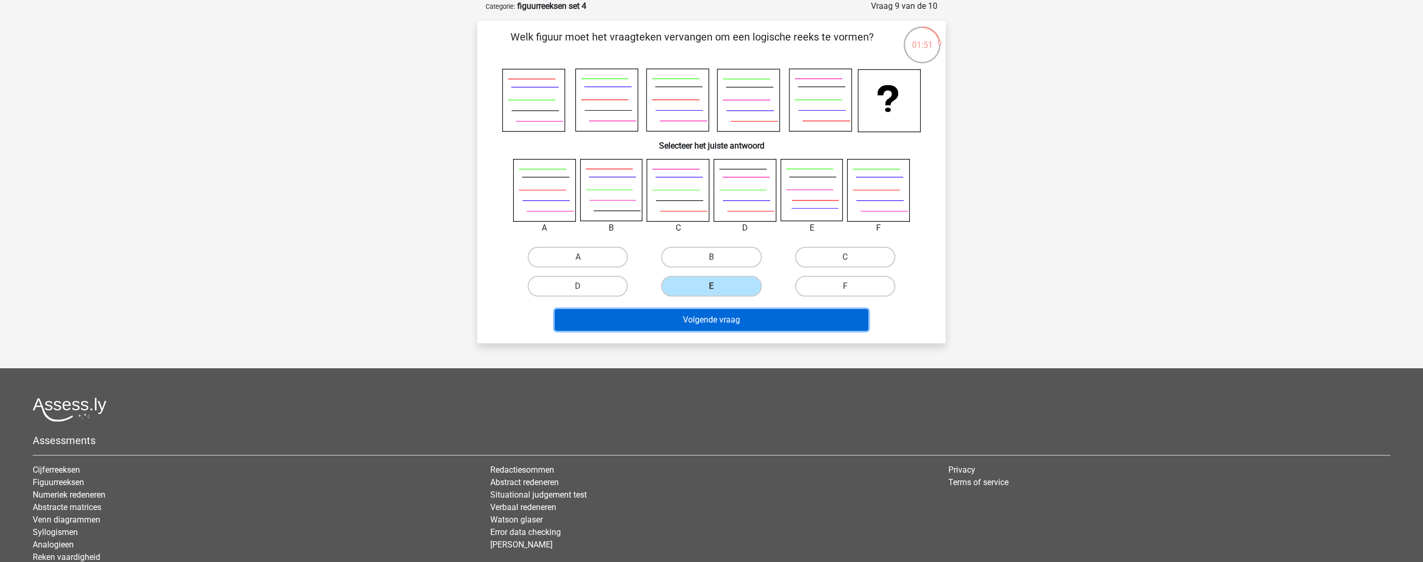
click at [755, 313] on button "Volgende vraag" at bounding box center [712, 320] width 314 height 22
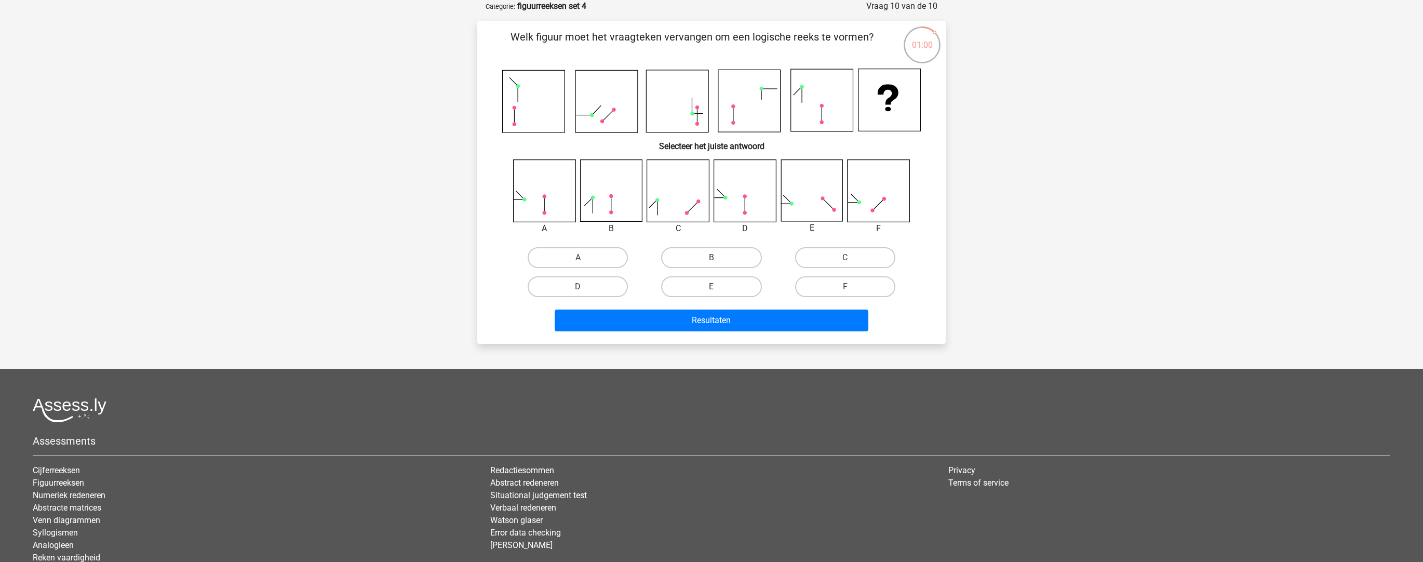
click at [726, 285] on label "E" at bounding box center [711, 286] width 100 height 21
click at [718, 287] on input "E" at bounding box center [715, 290] width 7 height 7
radio input "true"
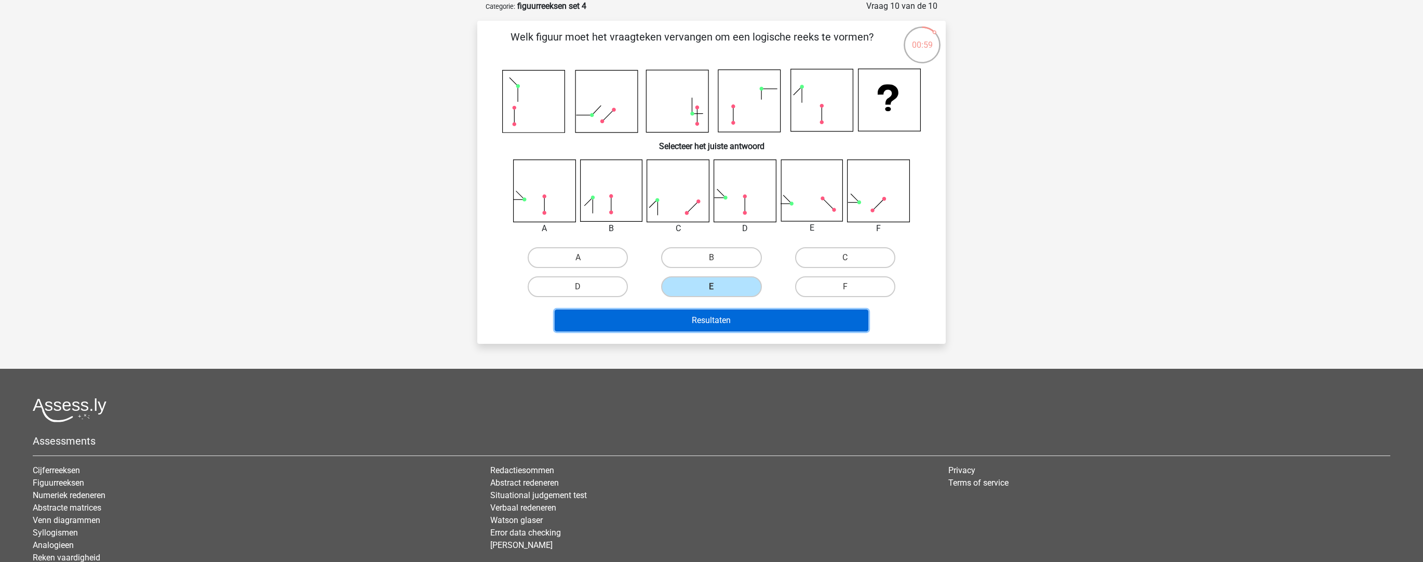
click at [748, 316] on button "Resultaten" at bounding box center [712, 321] width 314 height 22
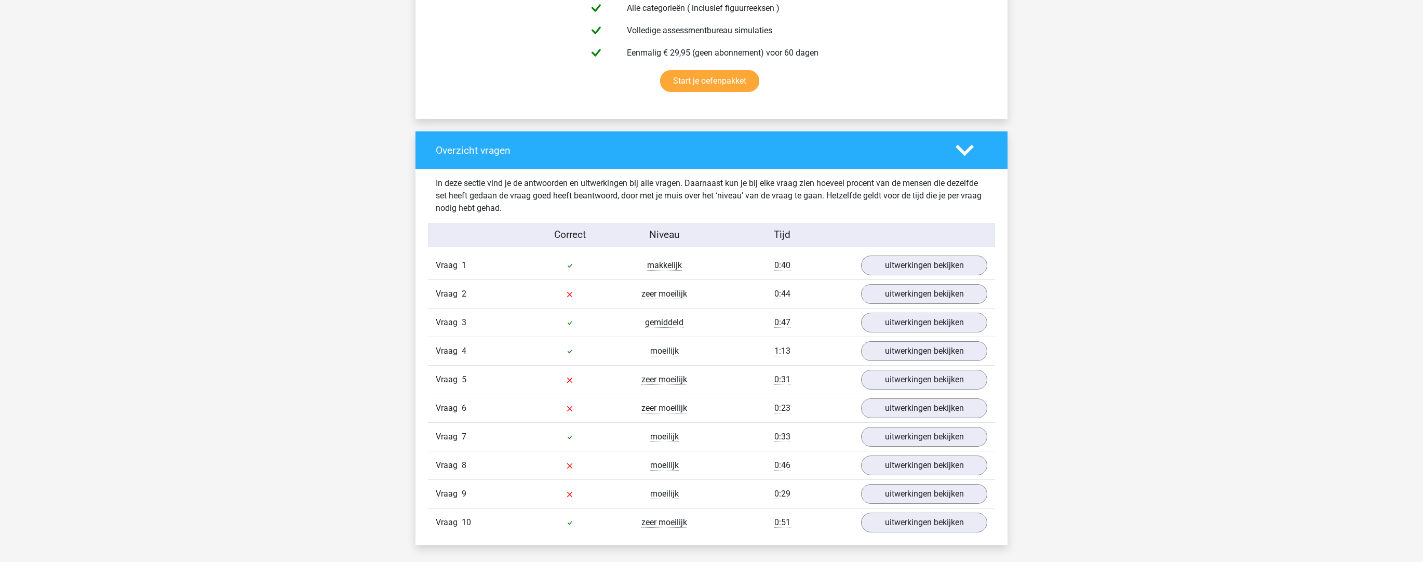
scroll to position [722, 0]
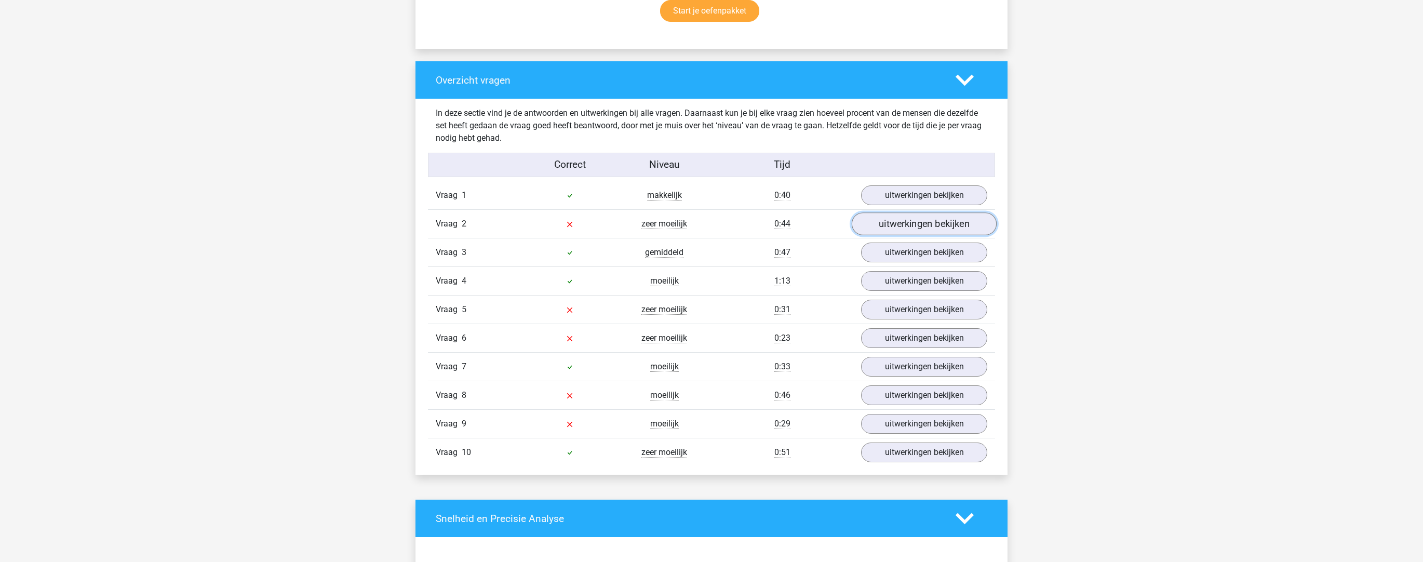
click at [895, 221] on link "uitwerkingen bekijken" at bounding box center [924, 223] width 145 height 23
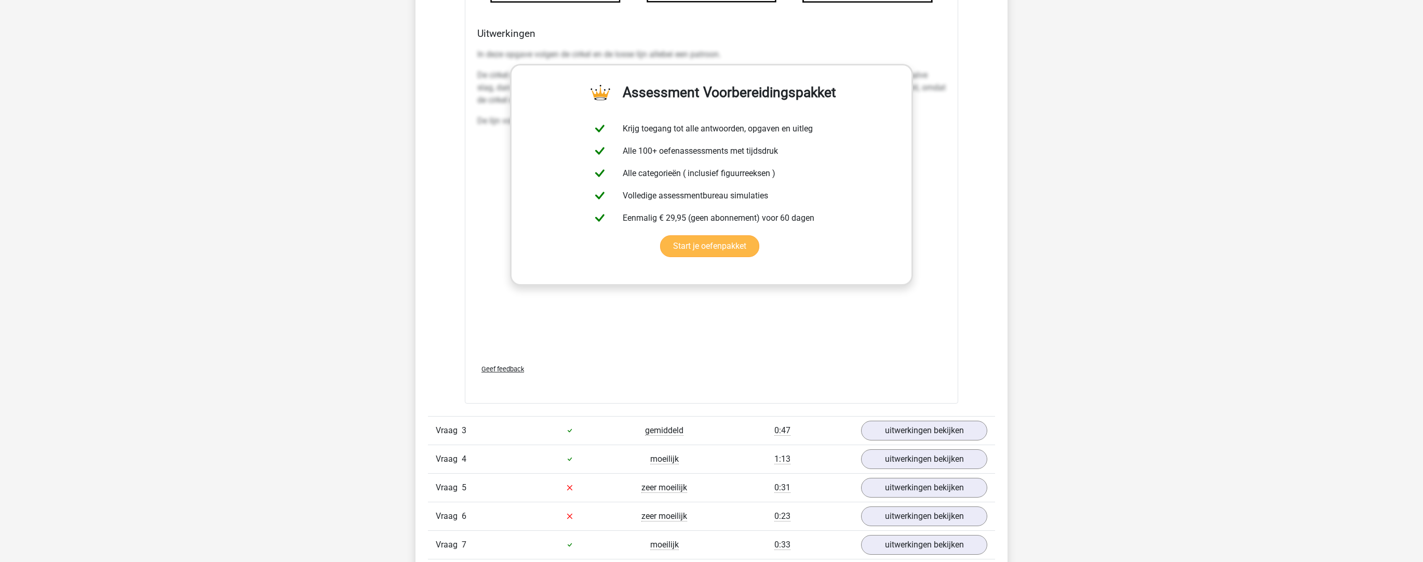
scroll to position [1246, 0]
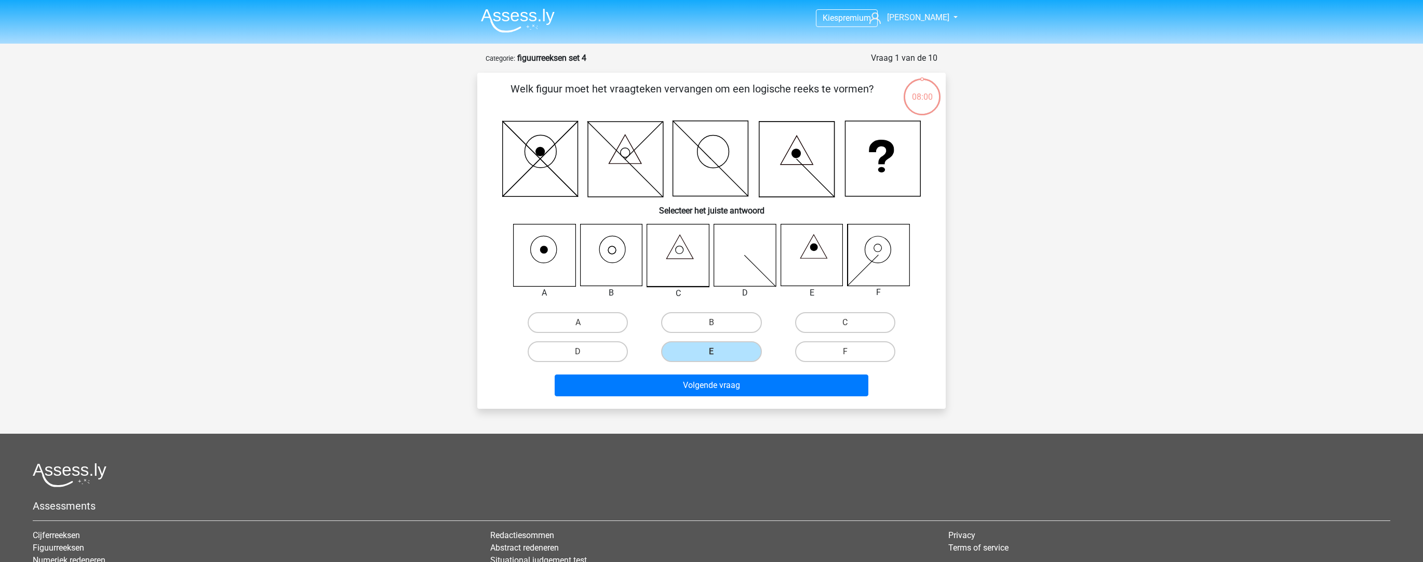
scroll to position [52, 0]
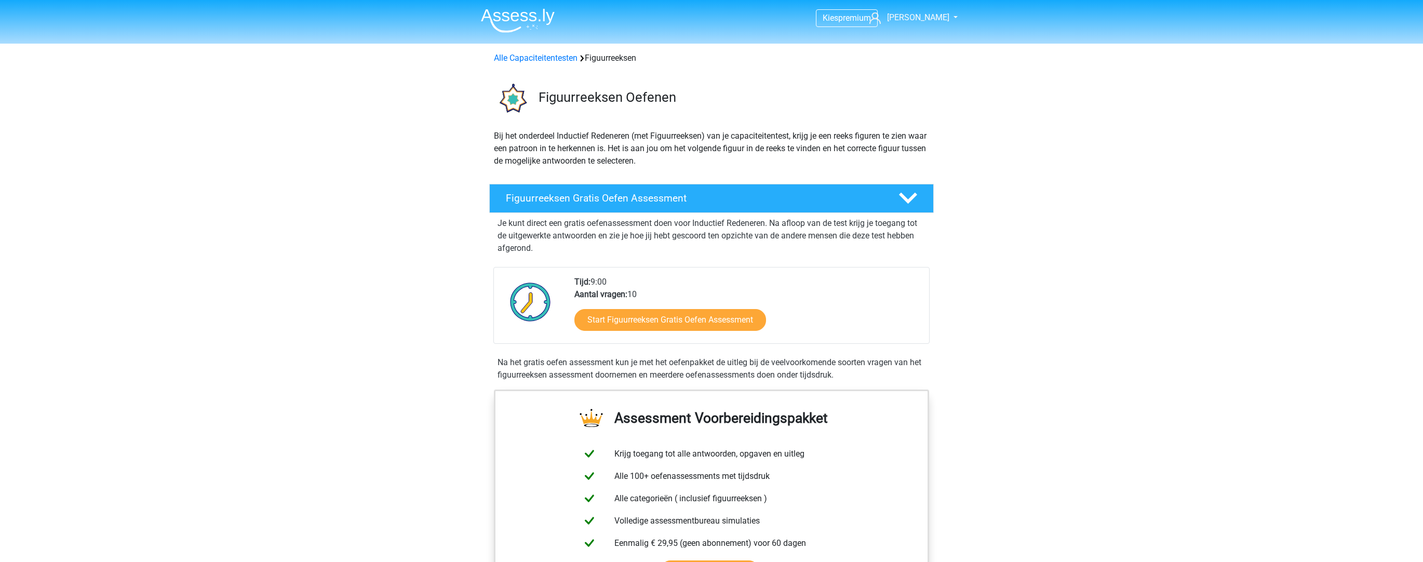
scroll to position [615, 0]
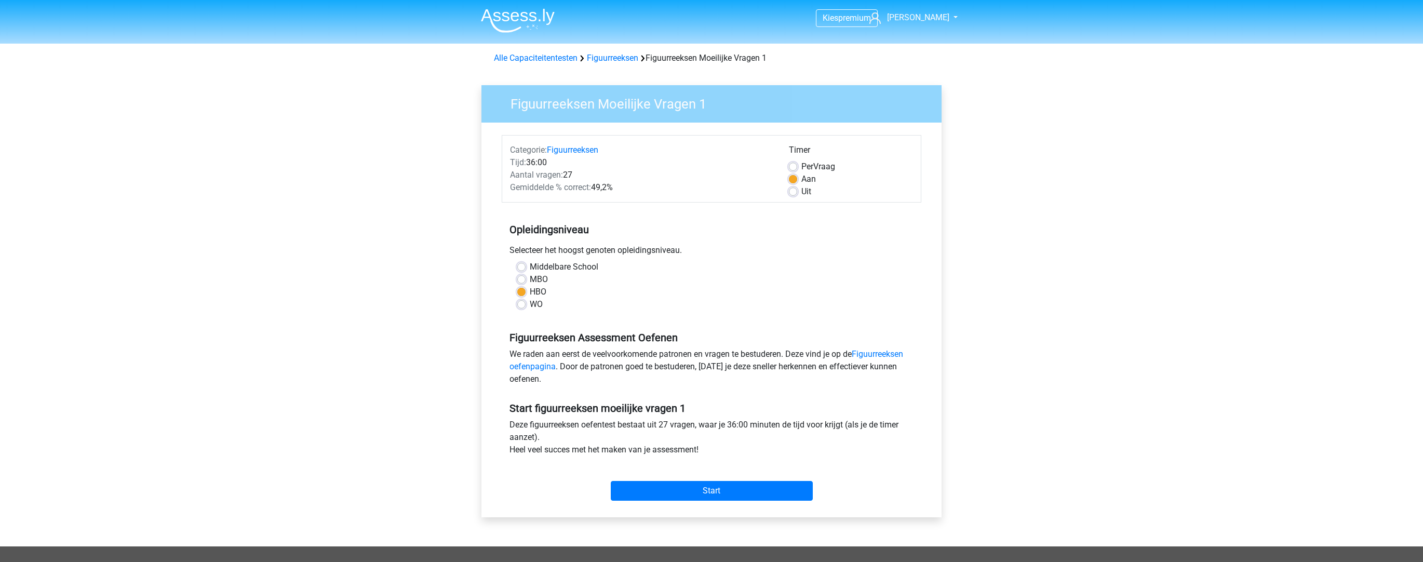
scroll to position [122, 0]
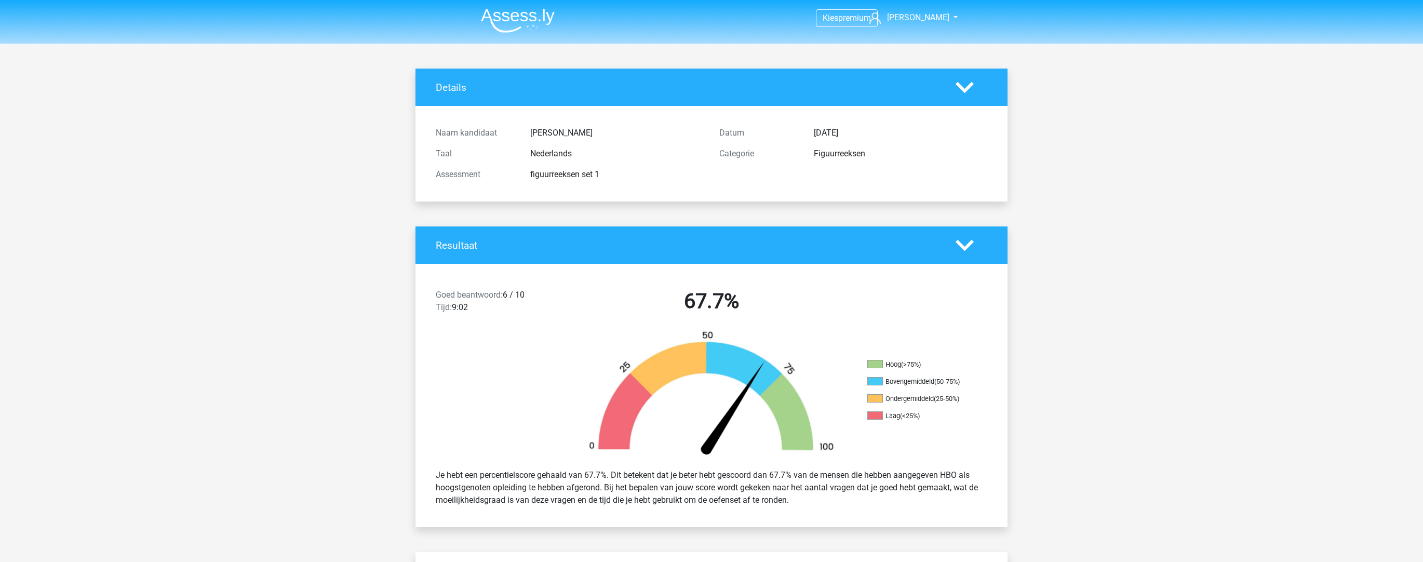
click at [548, 21] on img at bounding box center [518, 20] width 74 height 24
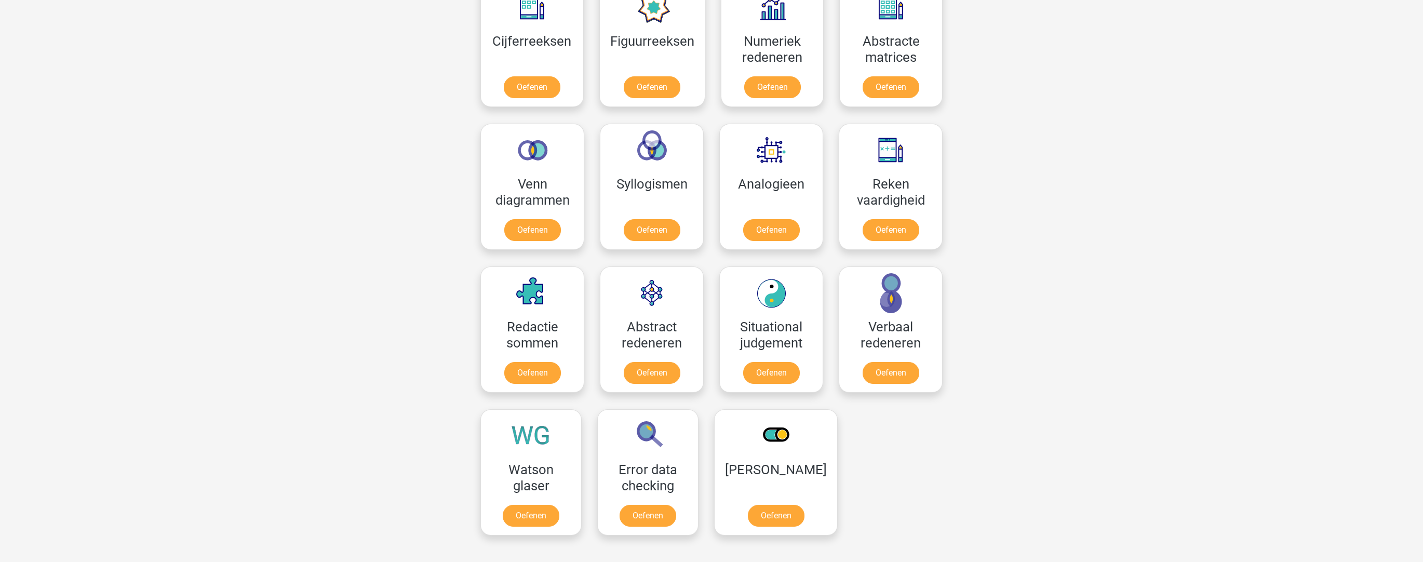
scroll to position [519, 0]
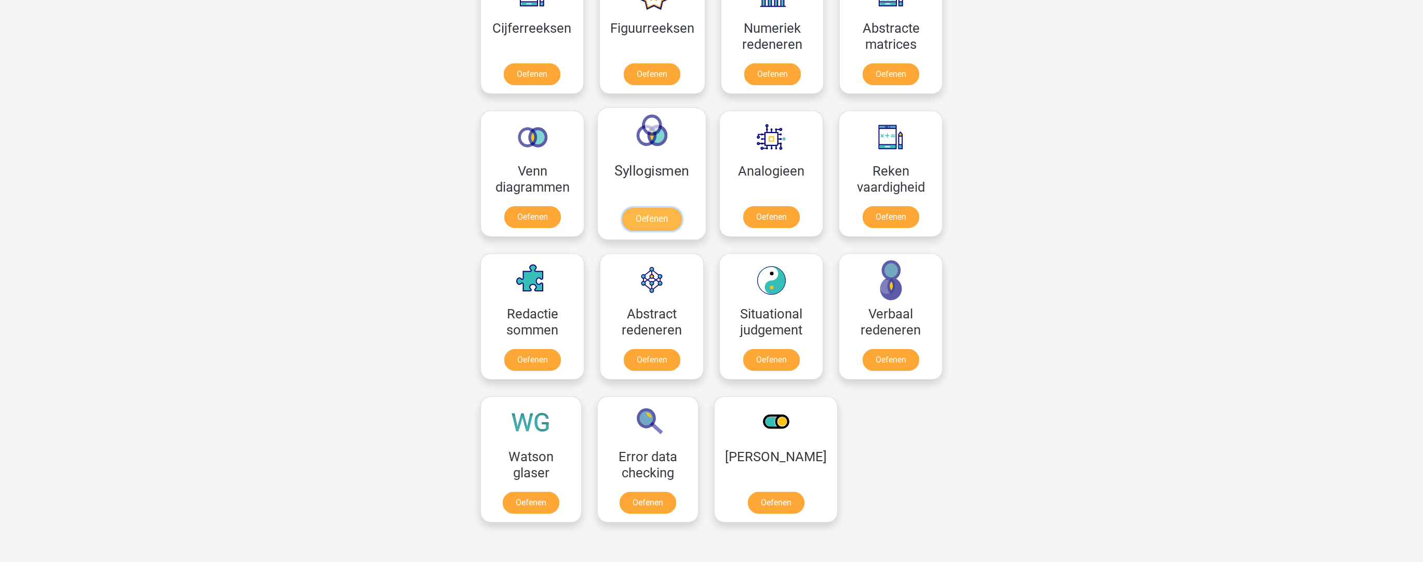
click at [647, 208] on link "Oefenen" at bounding box center [651, 219] width 59 height 23
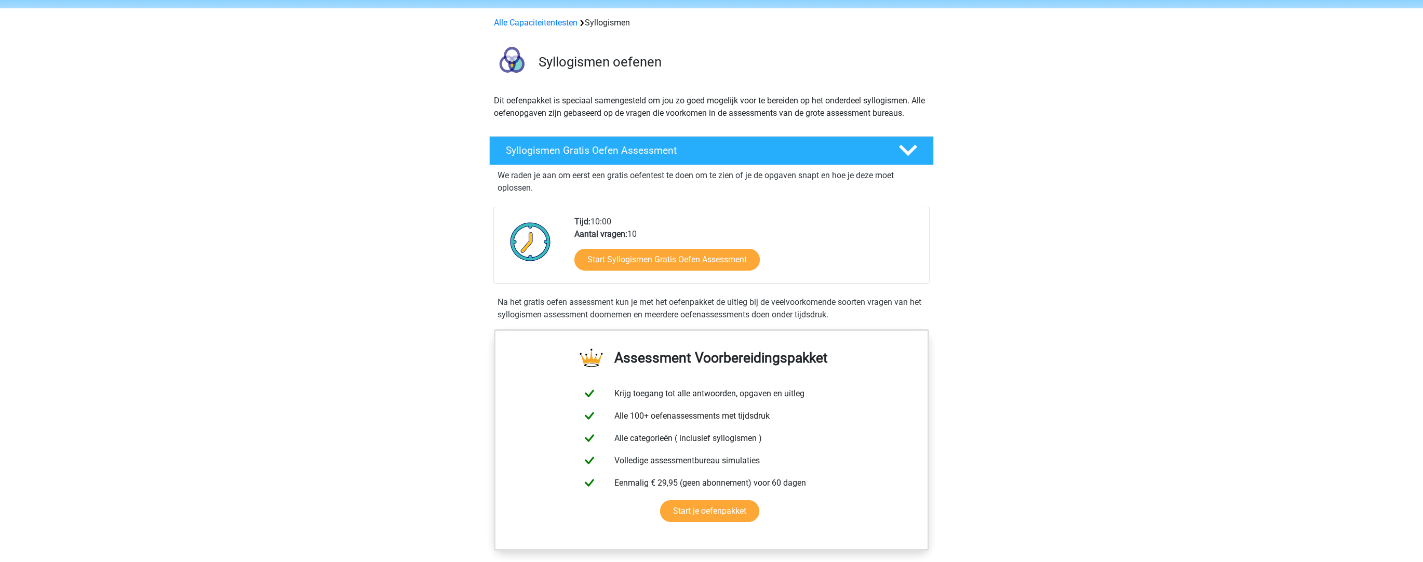
scroll to position [53, 0]
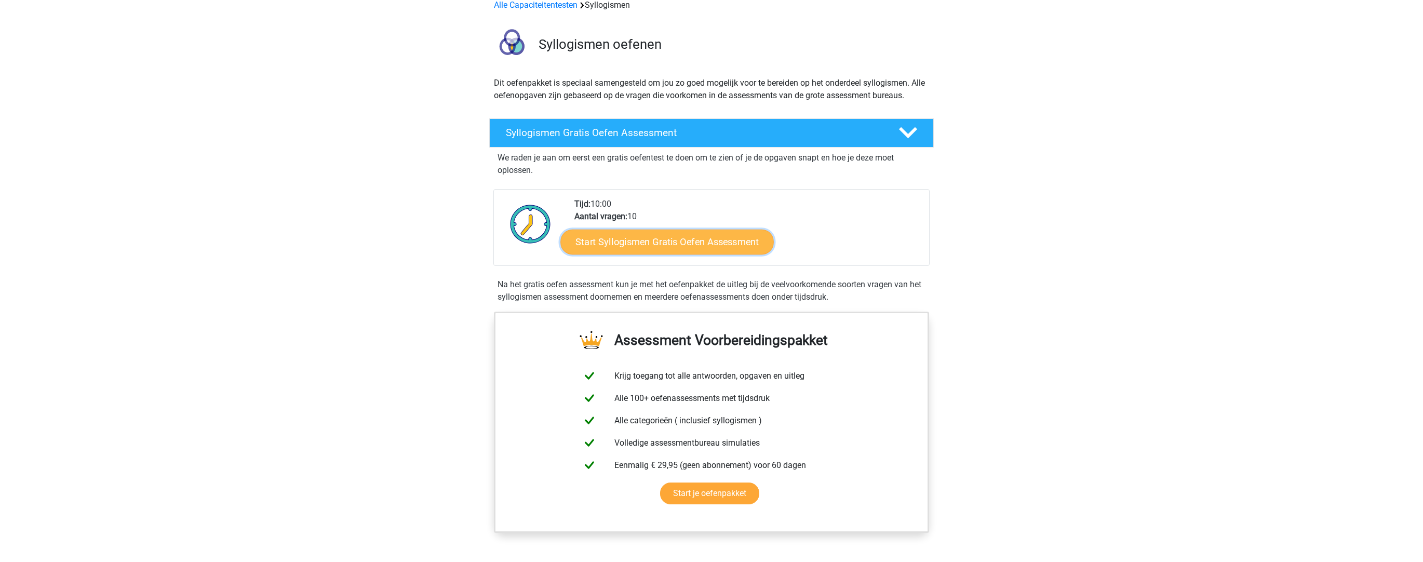
click at [672, 237] on link "Start Syllogismen Gratis Oefen Assessment" at bounding box center [667, 241] width 213 height 25
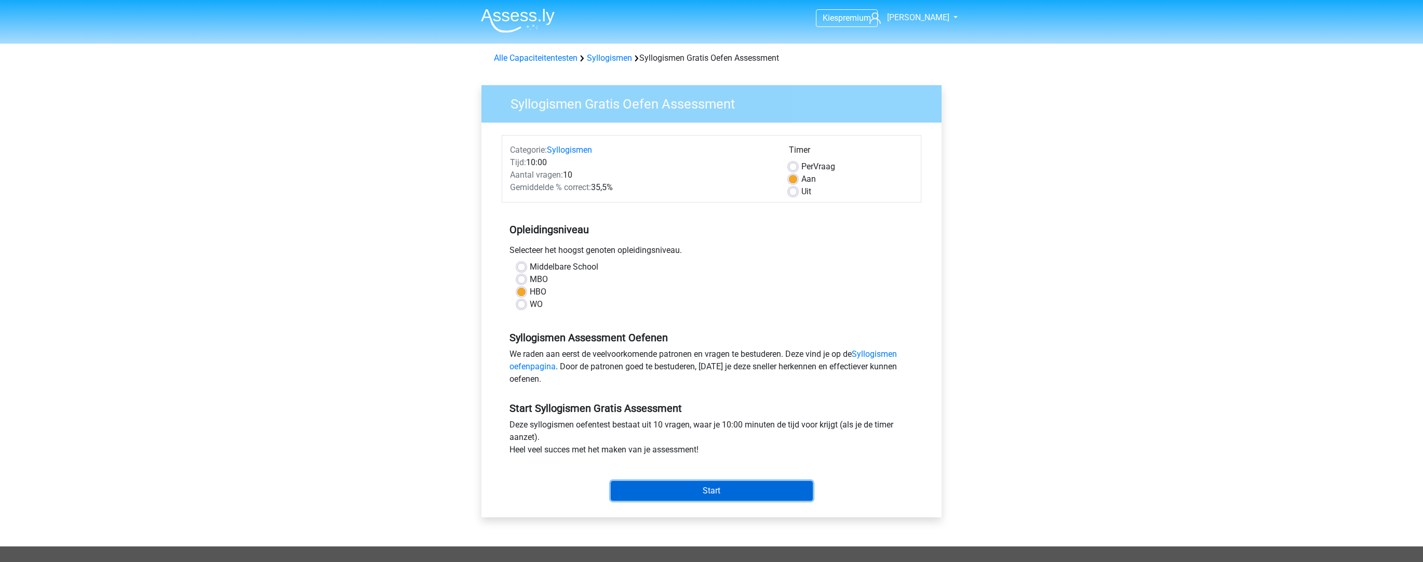
click at [731, 487] on input "Start" at bounding box center [712, 491] width 202 height 20
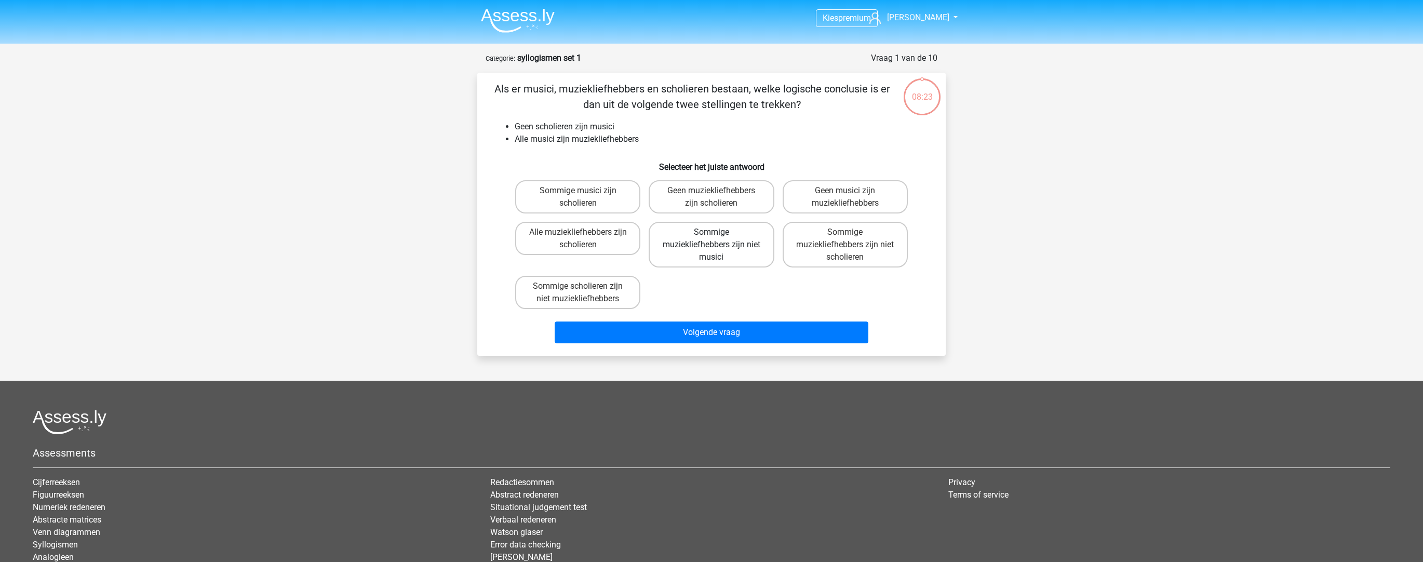
click at [715, 244] on label "Sommige muziekliefhebbers zijn niet musici" at bounding box center [711, 245] width 125 height 46
click at [715, 239] on input "Sommige muziekliefhebbers zijn niet musici" at bounding box center [715, 235] width 7 height 7
radio input "true"
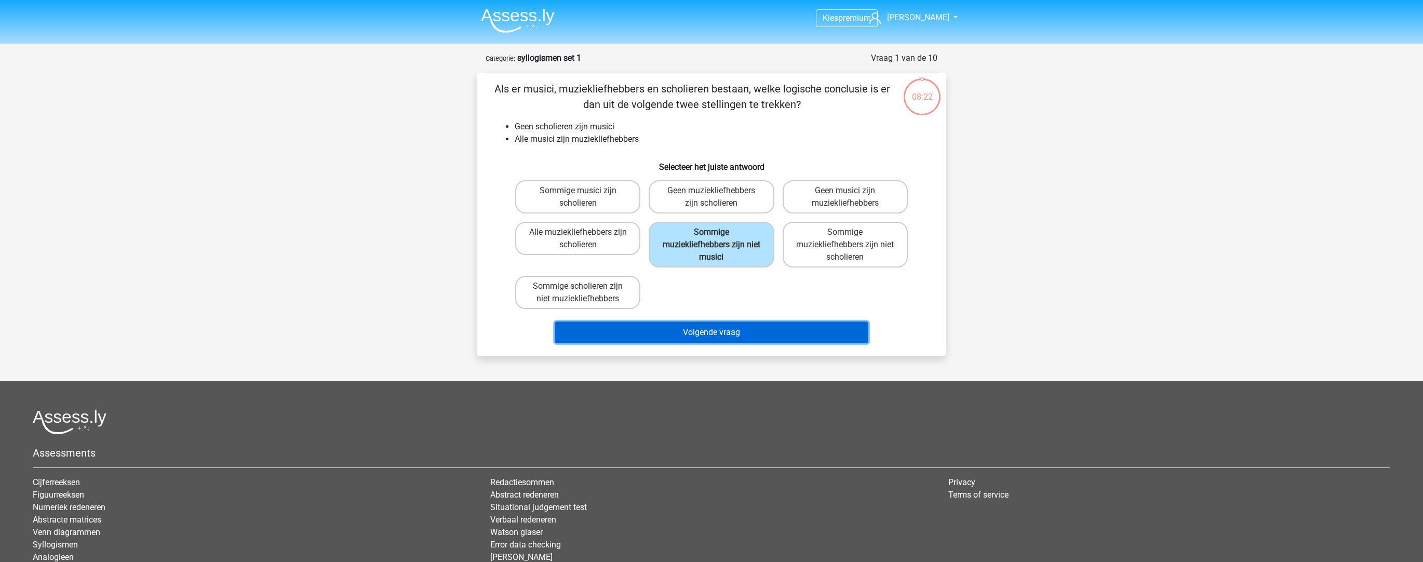
click at [763, 329] on button "Volgende vraag" at bounding box center [712, 333] width 314 height 22
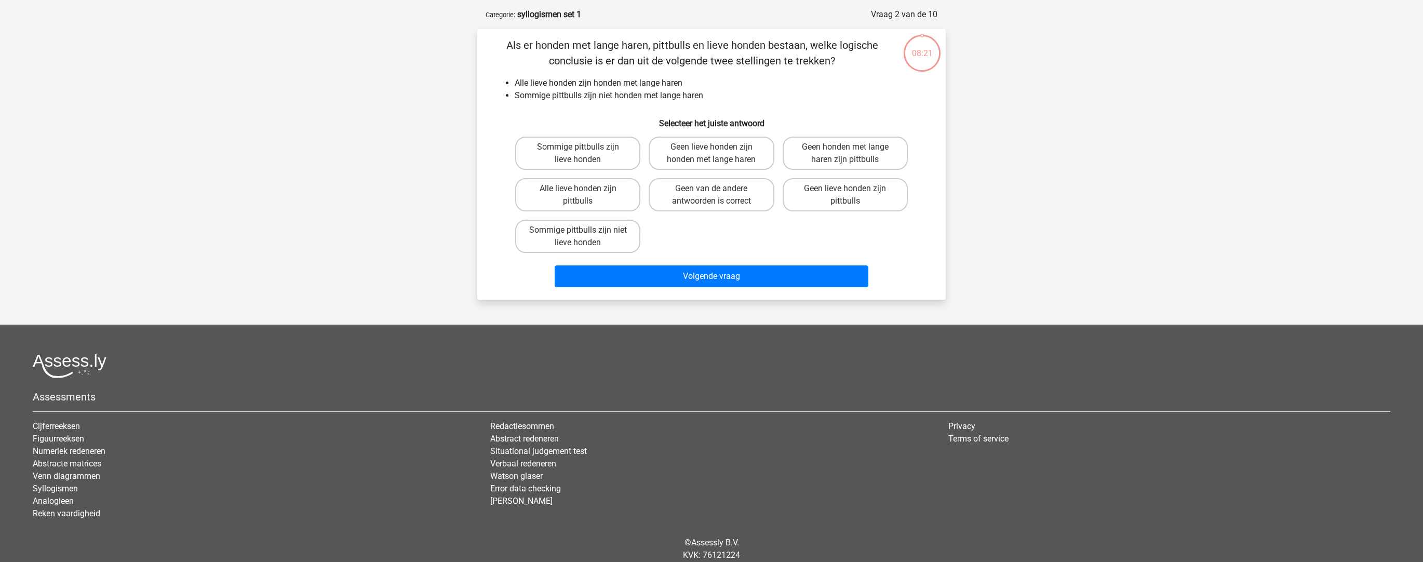
scroll to position [52, 0]
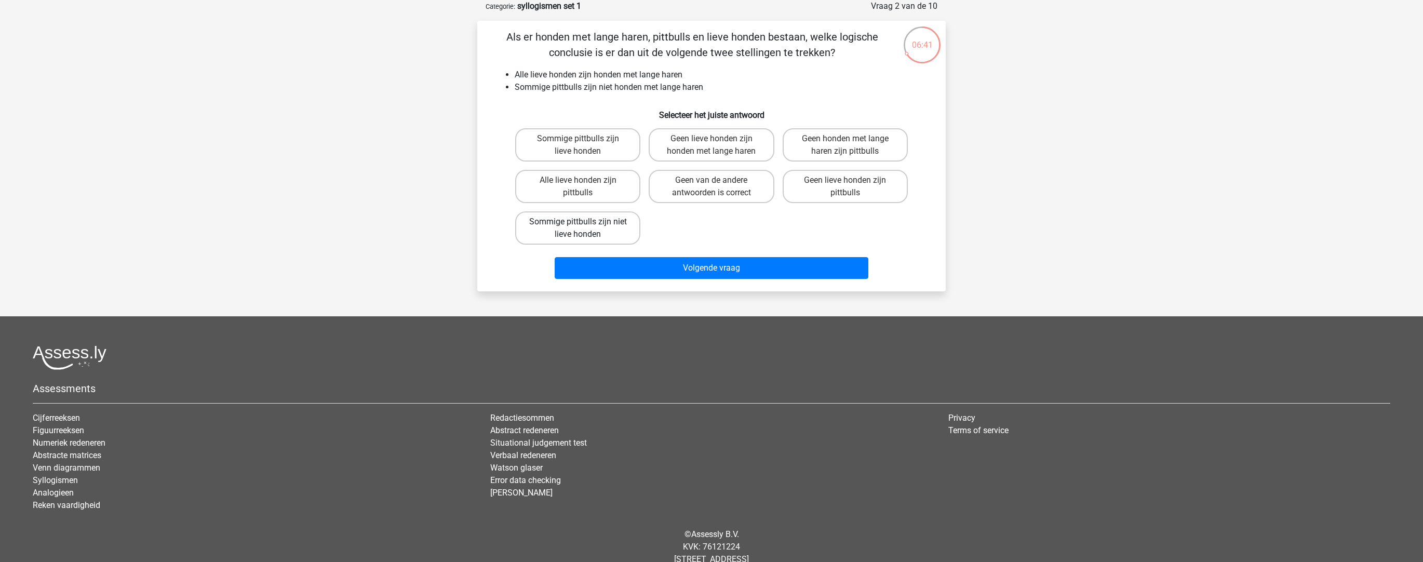
click at [594, 232] on label "Sommige pittbulls zijn niet lieve honden" at bounding box center [577, 227] width 125 height 33
click at [585, 229] on input "Sommige pittbulls zijn niet lieve honden" at bounding box center [581, 225] width 7 height 7
radio input "true"
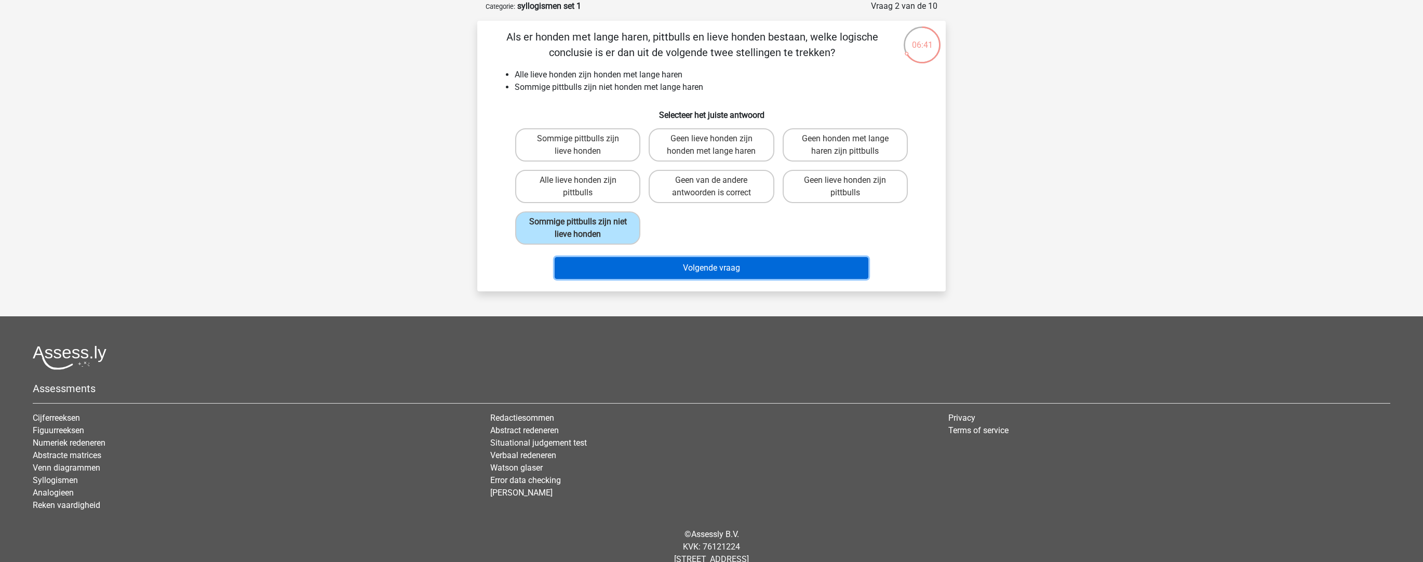
click at [712, 270] on button "Volgende vraag" at bounding box center [712, 268] width 314 height 22
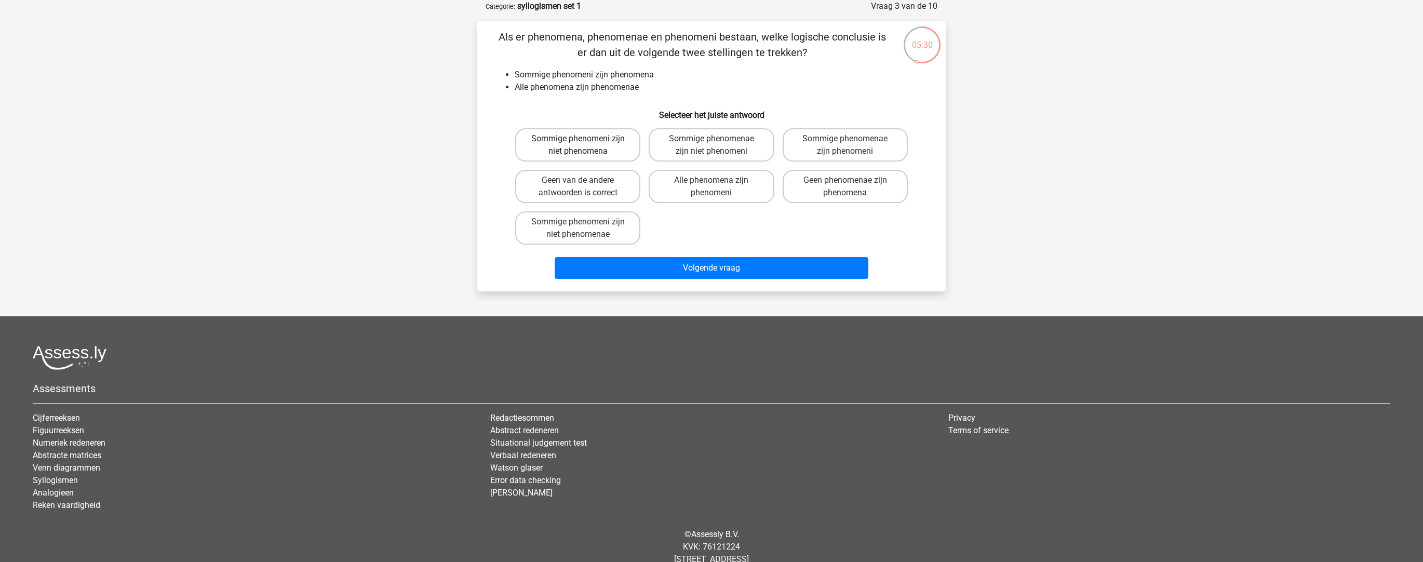
click at [620, 152] on label "Sommige phenomeni zijn niet phenomena" at bounding box center [577, 144] width 125 height 33
click at [585, 145] on input "Sommige phenomeni zijn niet phenomena" at bounding box center [581, 142] width 7 height 7
radio input "true"
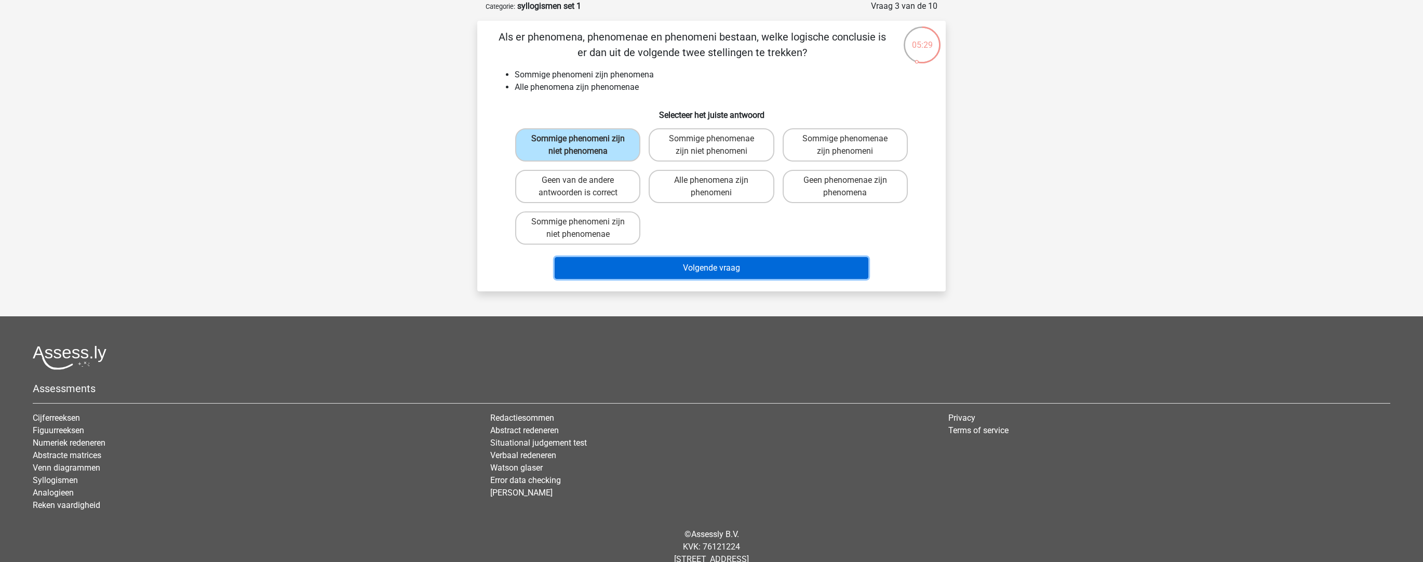
click at [717, 258] on button "Volgende vraag" at bounding box center [712, 268] width 314 height 22
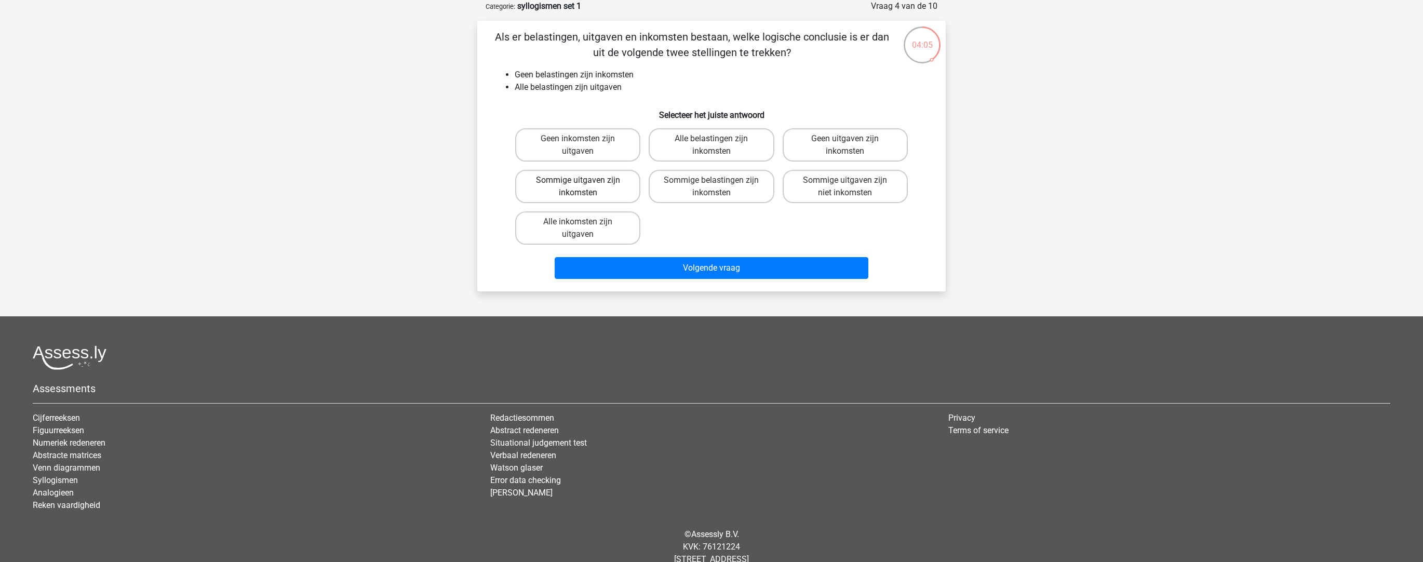
click at [592, 186] on label "Sommige uitgaven zijn inkomsten" at bounding box center [577, 186] width 125 height 33
click at [585, 186] on input "Sommige uitgaven zijn inkomsten" at bounding box center [581, 183] width 7 height 7
radio input "true"
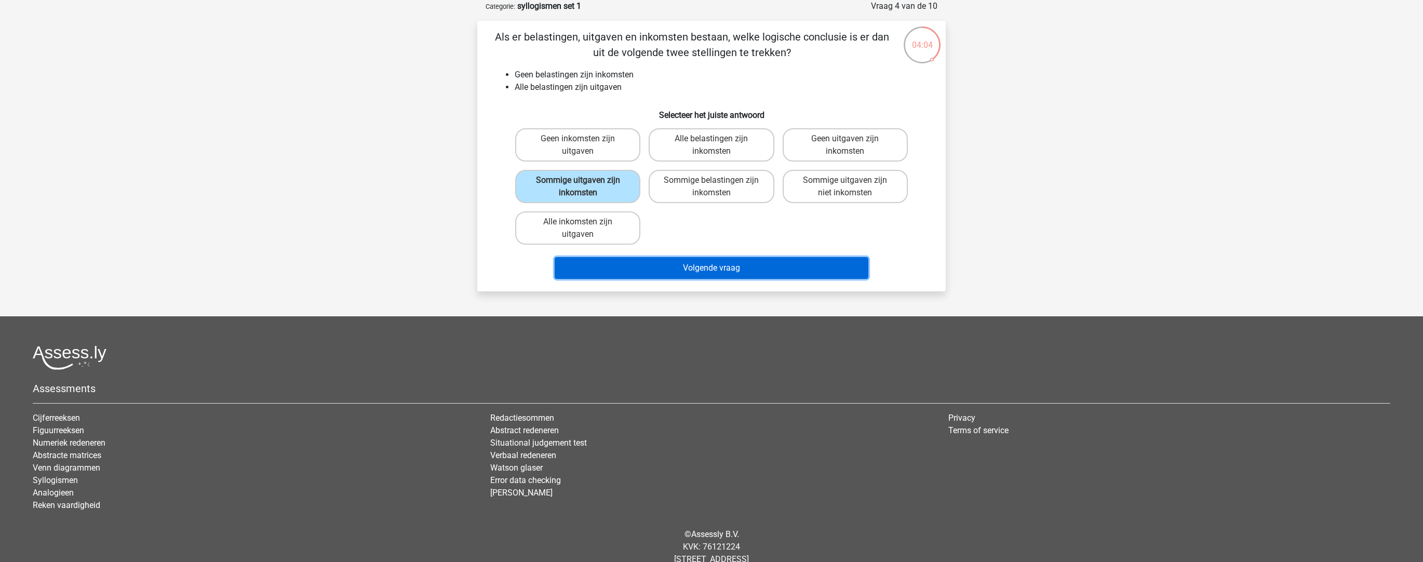
click at [696, 266] on button "Volgende vraag" at bounding box center [712, 268] width 314 height 22
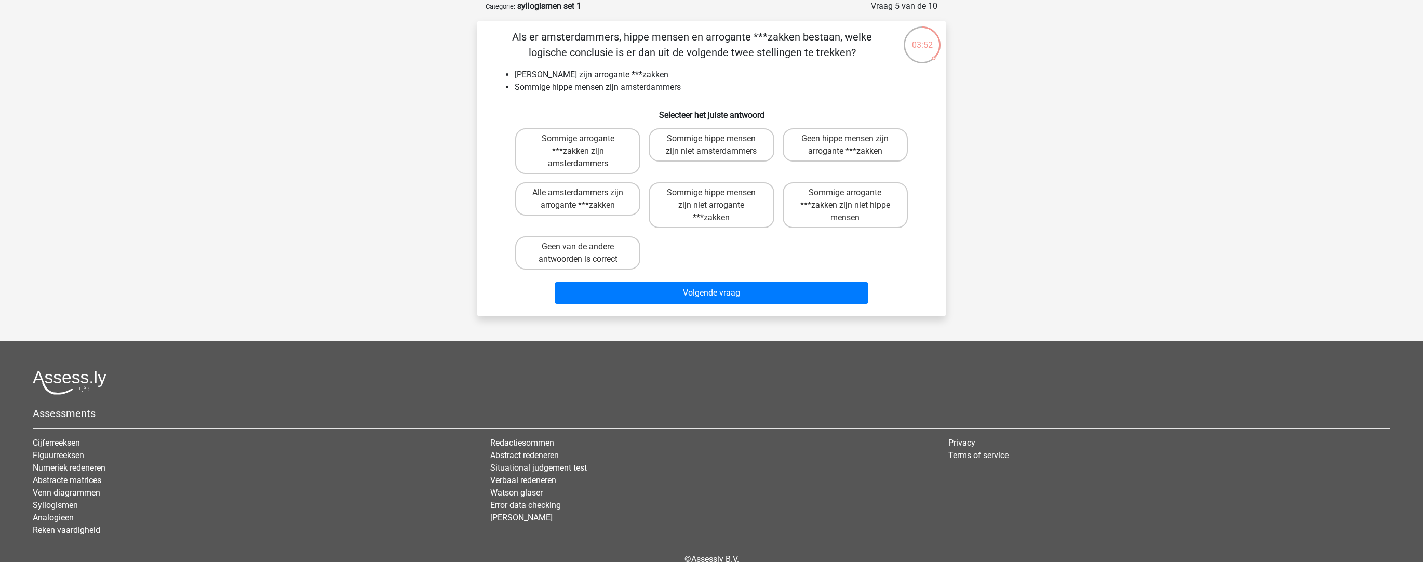
click at [717, 198] on input "Sommige hippe mensen zijn niet arrogante ***zakken" at bounding box center [715, 196] width 7 height 7
radio input "true"
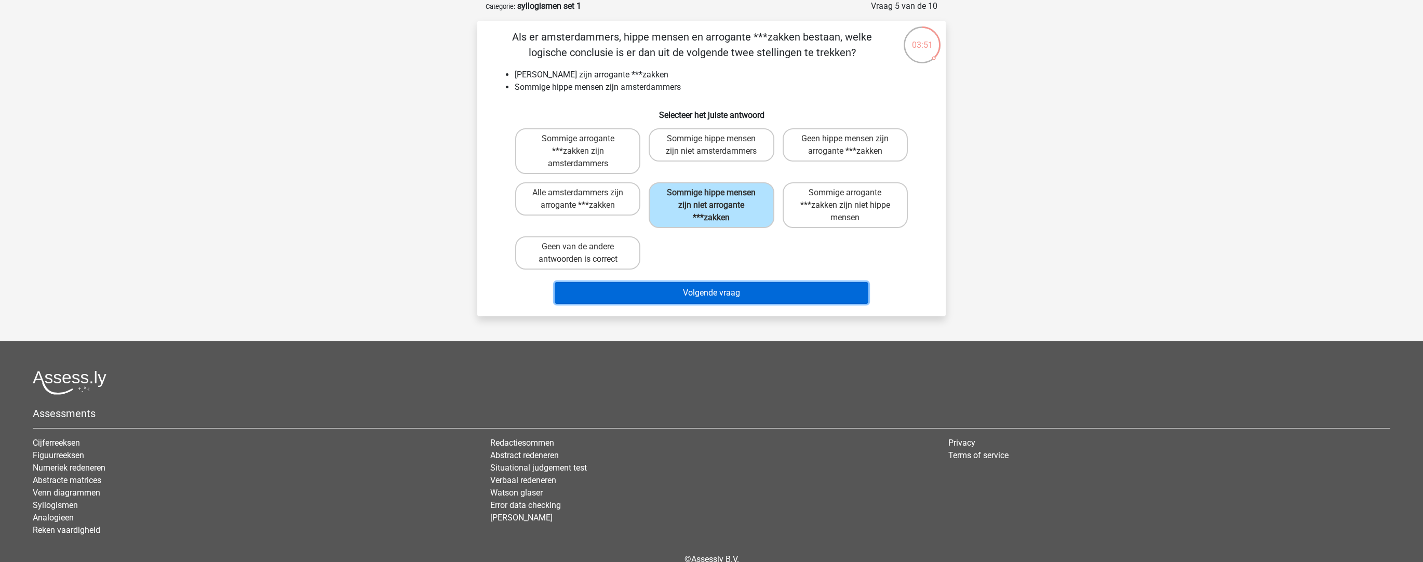
click at [722, 288] on button "Volgende vraag" at bounding box center [712, 293] width 314 height 22
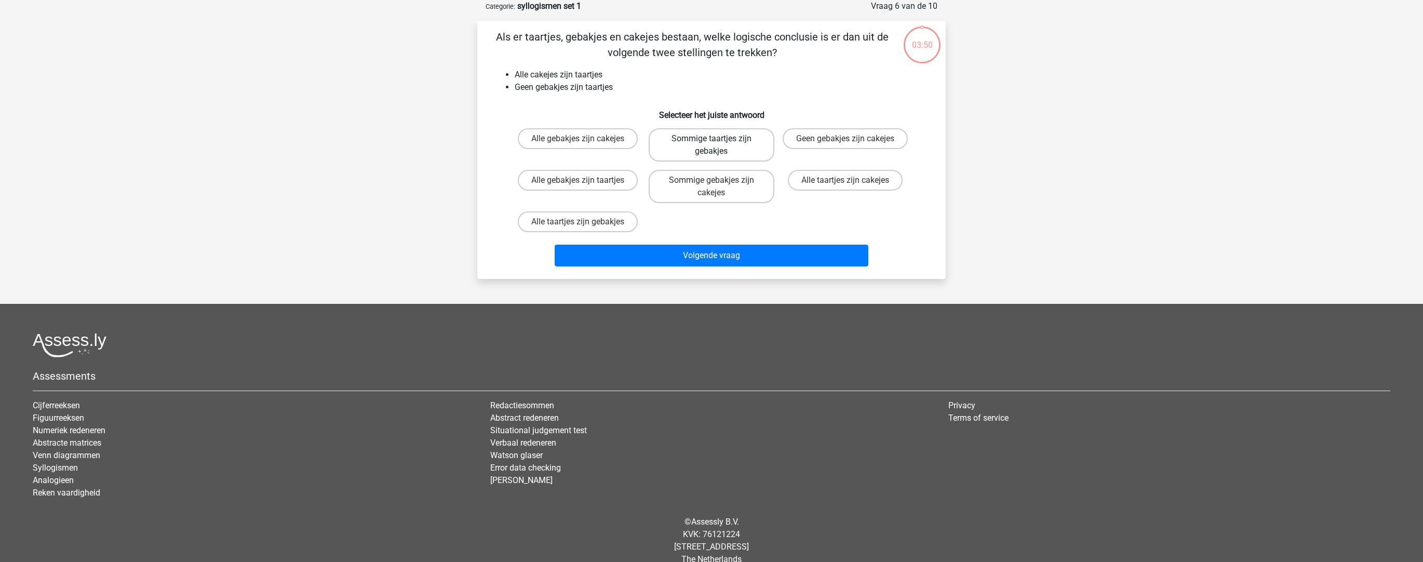
click at [705, 151] on label "Sommige taartjes zijn gebakjes" at bounding box center [711, 144] width 125 height 33
click at [712, 145] on input "Sommige taartjes zijn gebakjes" at bounding box center [715, 142] width 7 height 7
radio input "true"
